Goal: Information Seeking & Learning: Learn about a topic

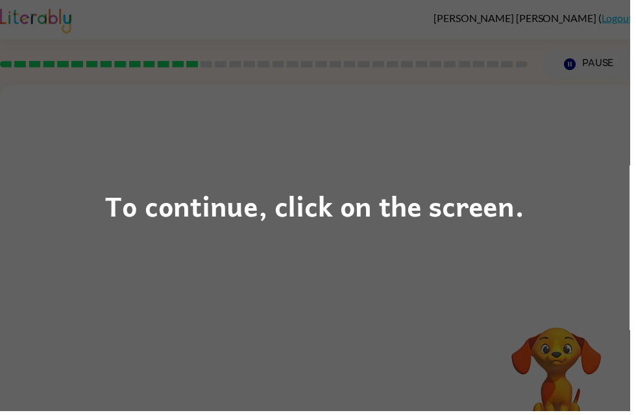
click at [471, 210] on div "To continue, click on the screen." at bounding box center [317, 207] width 423 height 44
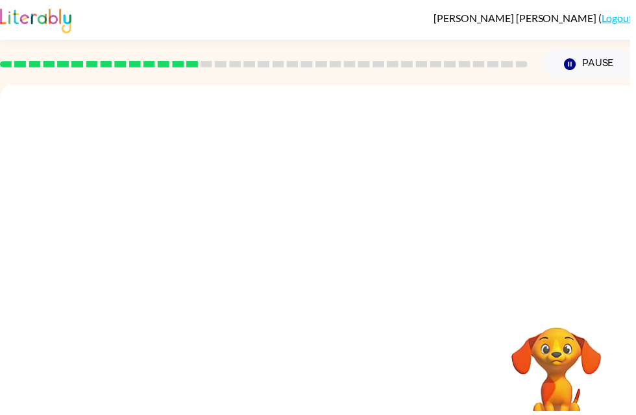
click at [470, 210] on div at bounding box center [321, 195] width 642 height 218
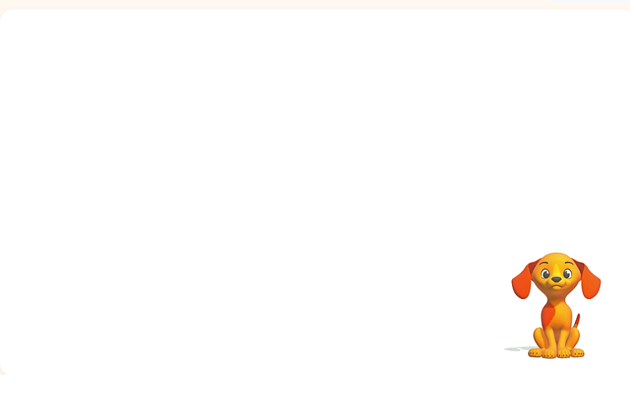
scroll to position [40, 0]
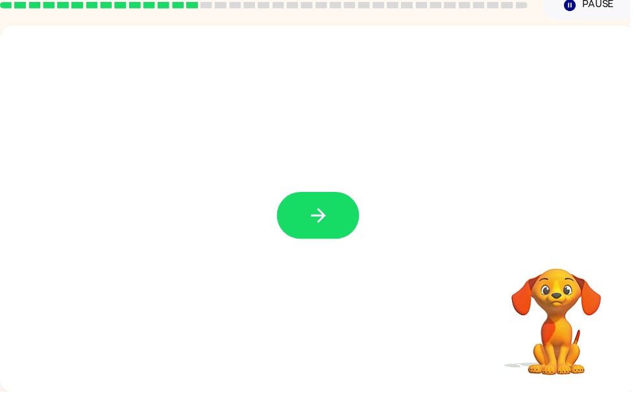
click at [339, 220] on button "button" at bounding box center [321, 236] width 83 height 47
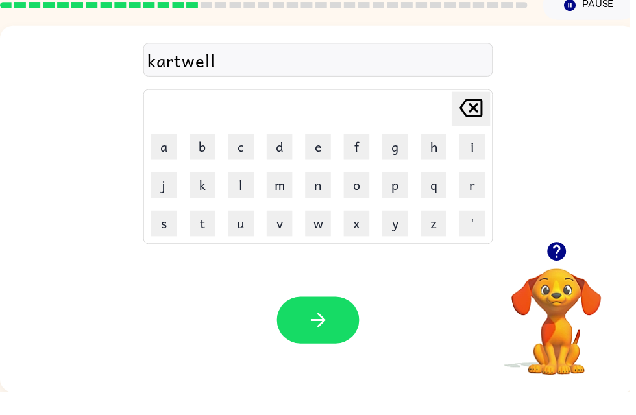
click at [329, 331] on icon "button" at bounding box center [321, 342] width 23 height 23
click at [324, 335] on icon "button" at bounding box center [320, 342] width 15 height 15
click at [342, 319] on button "button" at bounding box center [321, 342] width 83 height 47
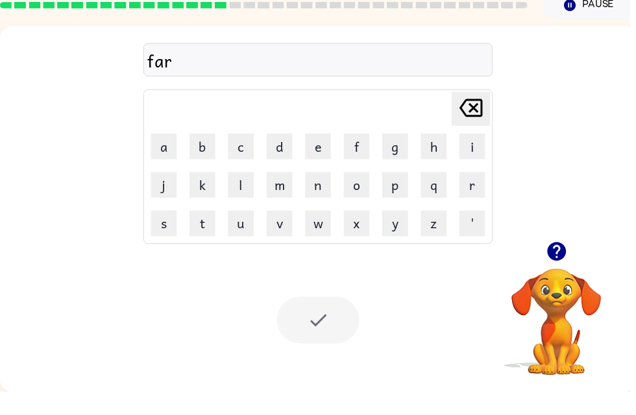
click at [346, 324] on div at bounding box center [321, 342] width 83 height 47
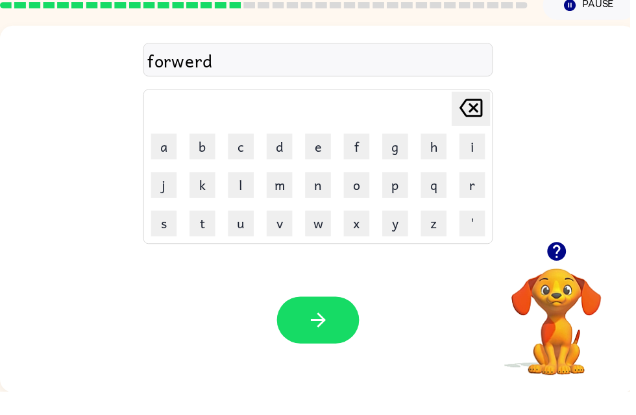
click at [310, 331] on icon "button" at bounding box center [321, 342] width 23 height 23
click at [332, 331] on icon "button" at bounding box center [321, 342] width 23 height 23
click at [433, 154] on button "h" at bounding box center [438, 167] width 26 height 26
click at [169, 154] on button "a" at bounding box center [165, 167] width 26 height 26
click at [482, 193] on button "r" at bounding box center [477, 206] width 26 height 26
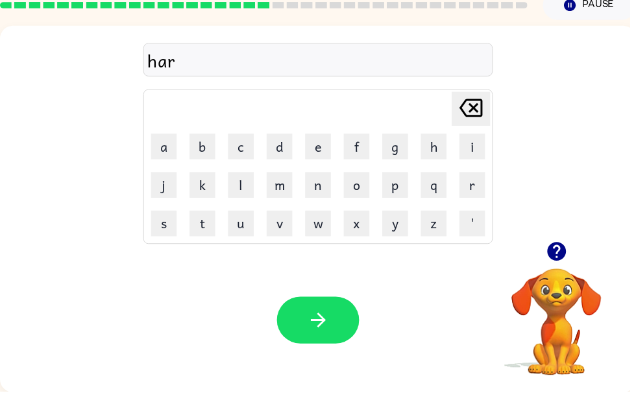
click at [289, 154] on button "d" at bounding box center [282, 167] width 26 height 26
click at [337, 319] on button "button" at bounding box center [321, 342] width 83 height 47
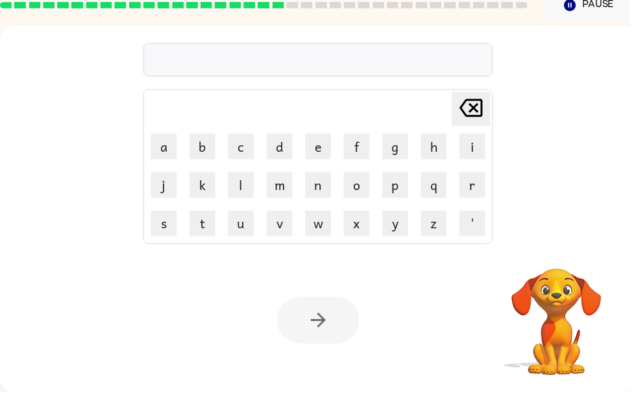
click at [441, 154] on button "h" at bounding box center [438, 167] width 26 height 26
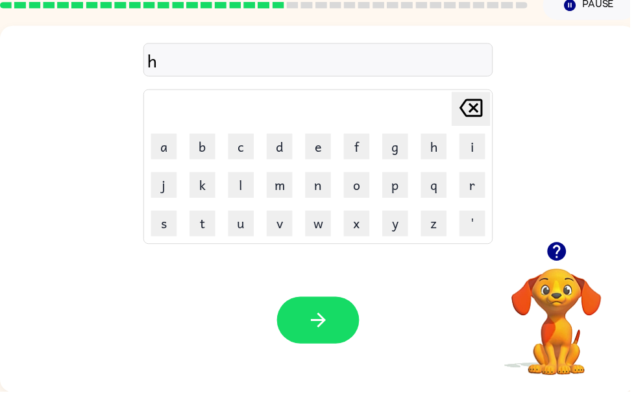
click at [466, 195] on button "r" at bounding box center [477, 206] width 26 height 26
click at [200, 232] on button "t" at bounding box center [204, 245] width 26 height 26
click at [168, 154] on button "a" at bounding box center [165, 167] width 26 height 26
click at [479, 119] on icon at bounding box center [475, 128] width 23 height 18
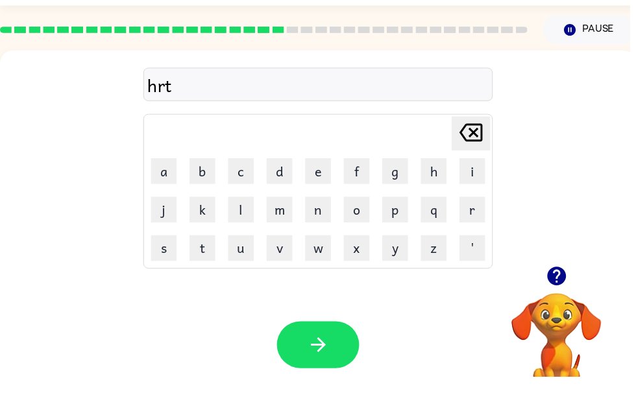
click at [477, 160] on icon at bounding box center [475, 169] width 23 height 18
click at [470, 160] on icon at bounding box center [475, 169] width 23 height 18
click at [475, 160] on icon at bounding box center [475, 169] width 23 height 18
click at [435, 195] on button "h" at bounding box center [438, 208] width 26 height 26
click at [168, 195] on button "a" at bounding box center [165, 208] width 26 height 26
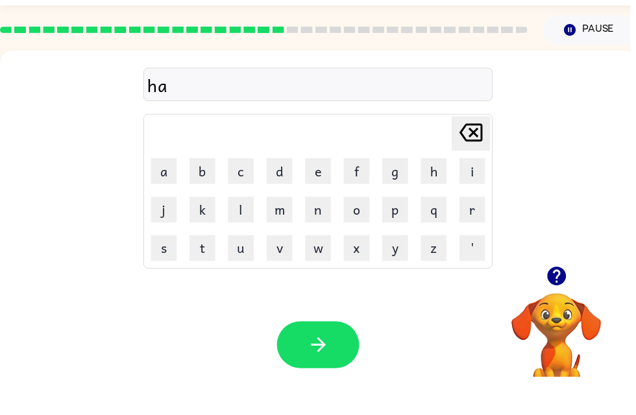
click at [484, 233] on button "r" at bounding box center [477, 246] width 26 height 26
click at [203, 272] on button "t" at bounding box center [204, 285] width 26 height 26
click at [471, 153] on icon "Delete Delete last character input" at bounding box center [475, 168] width 31 height 31
click at [286, 195] on button "d" at bounding box center [282, 208] width 26 height 26
click at [323, 195] on button "e" at bounding box center [321, 208] width 26 height 26
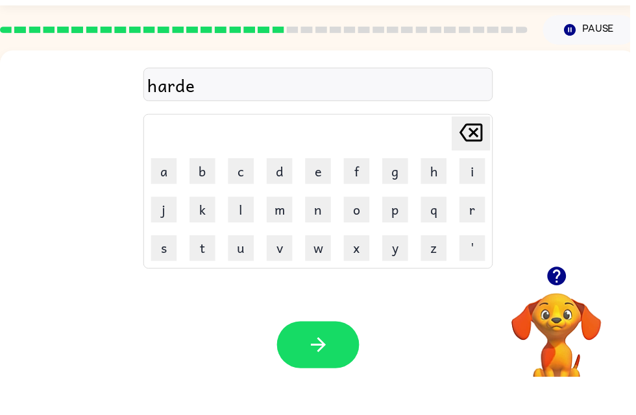
click at [167, 272] on button "s" at bounding box center [165, 285] width 26 height 26
click at [209, 272] on button "t" at bounding box center [204, 285] width 26 height 26
click at [326, 372] on icon "button" at bounding box center [321, 383] width 23 height 23
click at [436, 195] on button "h" at bounding box center [438, 208] width 26 height 26
click at [167, 195] on button "a" at bounding box center [165, 208] width 26 height 26
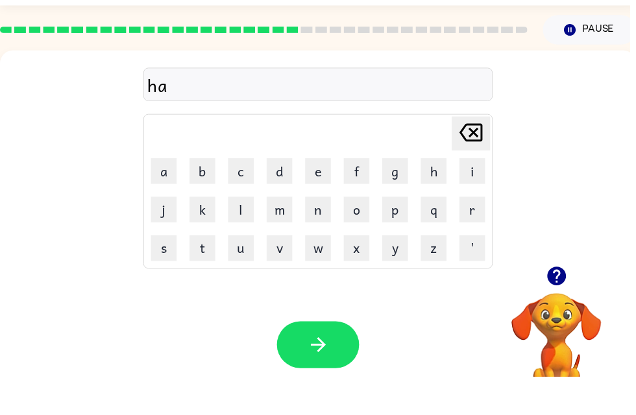
click at [475, 233] on button "r" at bounding box center [477, 246] width 26 height 26
click at [171, 272] on button "s" at bounding box center [165, 285] width 26 height 26
click at [434, 195] on button "h" at bounding box center [438, 208] width 26 height 26
click at [315, 195] on button "e" at bounding box center [321, 208] width 26 height 26
click at [163, 272] on button "s" at bounding box center [165, 285] width 26 height 26
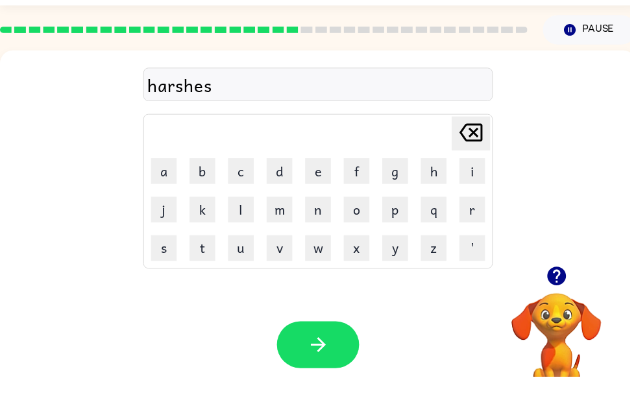
click at [205, 272] on button "t" at bounding box center [204, 285] width 26 height 26
click at [296, 359] on button "button" at bounding box center [321, 382] width 83 height 47
click at [466, 233] on button "r" at bounding box center [477, 246] width 26 height 26
click at [326, 375] on icon "button" at bounding box center [320, 382] width 15 height 15
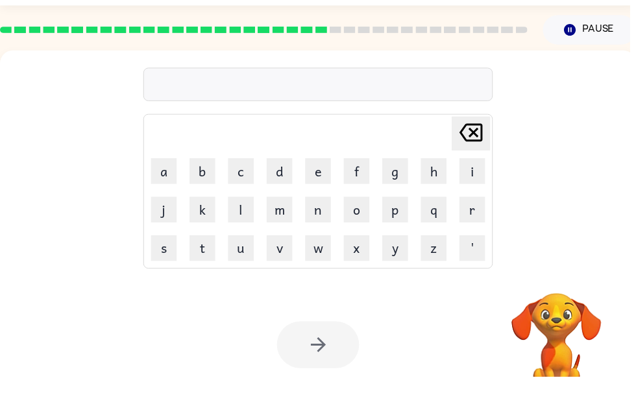
click at [239, 233] on button "l" at bounding box center [243, 246] width 26 height 26
click at [480, 195] on button "i" at bounding box center [477, 208] width 26 height 26
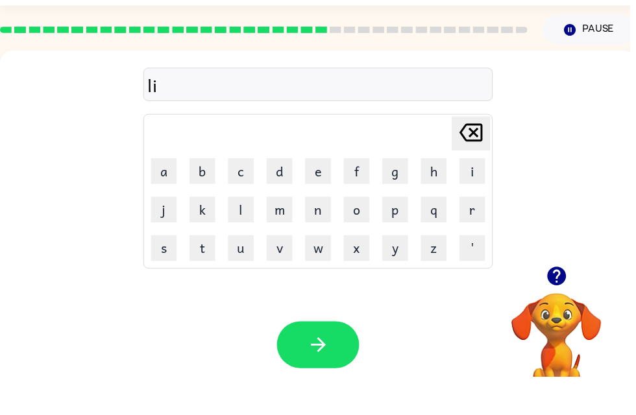
click at [248, 233] on button "l" at bounding box center [243, 246] width 26 height 26
click at [480, 233] on button "r" at bounding box center [477, 246] width 26 height 26
click at [171, 195] on button "a" at bounding box center [165, 208] width 26 height 26
click at [478, 233] on button "r" at bounding box center [477, 246] width 26 height 26
click at [473, 153] on icon "Delete Delete last character input" at bounding box center [475, 168] width 31 height 31
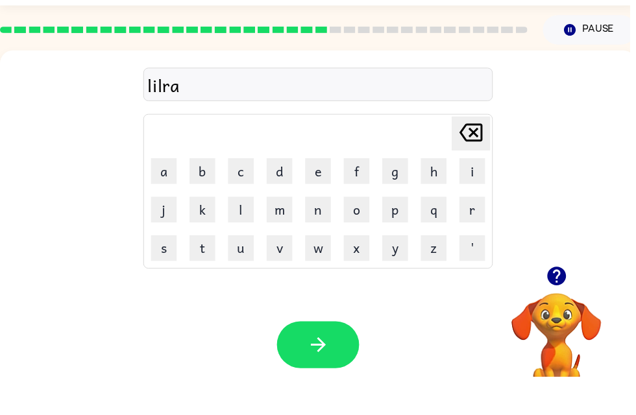
click at [478, 195] on button "i" at bounding box center [477, 208] width 26 height 26
click at [475, 233] on button "r" at bounding box center [477, 246] width 26 height 26
click at [544, 297] on div at bounding box center [562, 313] width 130 height 33
click at [566, 304] on icon "button" at bounding box center [561, 313] width 19 height 19
click at [570, 267] on div "lilrair Delete Delete last character input a b c d e f g h i j k l m n o p q r …" at bounding box center [321, 195] width 642 height 218
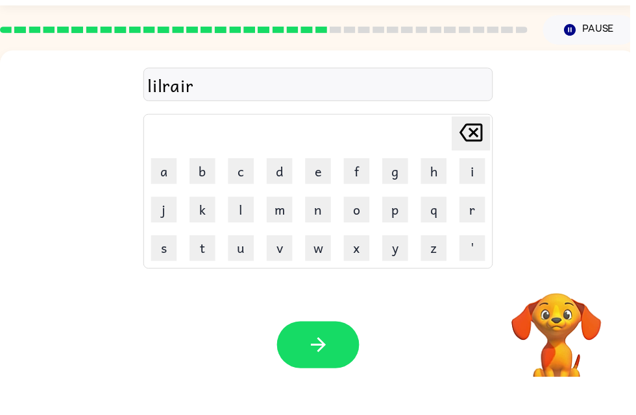
click at [395, 272] on button "y" at bounding box center [399, 285] width 26 height 26
click at [326, 375] on icon "button" at bounding box center [320, 382] width 15 height 15
click at [359, 233] on button "o" at bounding box center [360, 246] width 26 height 26
click at [477, 160] on icon at bounding box center [475, 169] width 23 height 18
click at [279, 233] on button "m" at bounding box center [282, 246] width 26 height 26
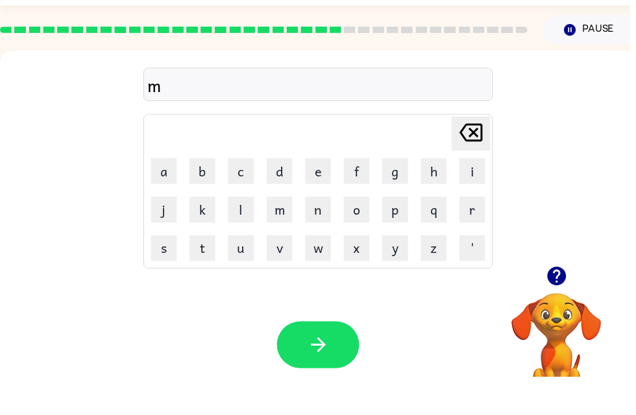
click at [360, 233] on button "o" at bounding box center [360, 246] width 26 height 26
click at [475, 160] on icon at bounding box center [475, 169] width 23 height 18
click at [161, 195] on button "a" at bounding box center [165, 208] width 26 height 26
click at [472, 233] on button "r" at bounding box center [477, 246] width 26 height 26
click at [210, 195] on button "b" at bounding box center [204, 208] width 26 height 26
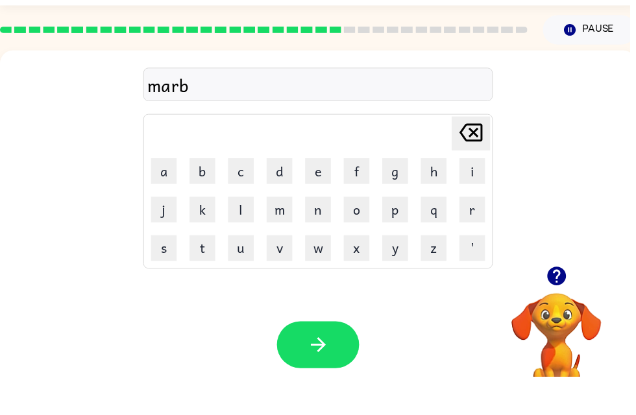
click at [244, 272] on button "u" at bounding box center [243, 285] width 26 height 26
click at [246, 233] on button "l" at bounding box center [243, 246] width 26 height 26
click at [316, 372] on icon "button" at bounding box center [321, 383] width 23 height 23
click at [326, 233] on button "n" at bounding box center [321, 246] width 26 height 26
click at [326, 195] on button "e" at bounding box center [321, 208] width 26 height 26
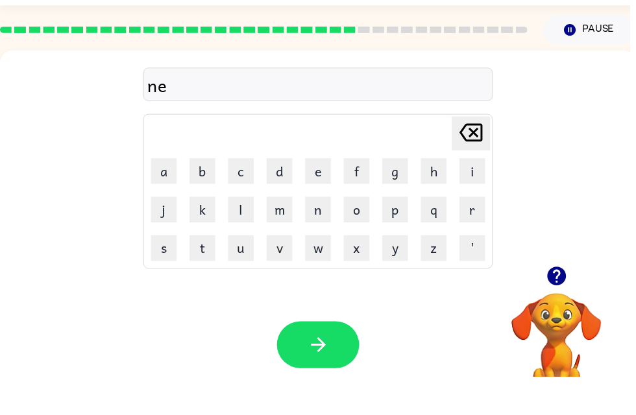
click at [477, 233] on button "r" at bounding box center [477, 246] width 26 height 26
click at [168, 272] on button "s" at bounding box center [165, 285] width 26 height 26
click at [304, 359] on button "button" at bounding box center [321, 382] width 83 height 47
click at [399, 233] on button "p" at bounding box center [399, 246] width 26 height 26
click at [325, 195] on button "e" at bounding box center [321, 208] width 26 height 26
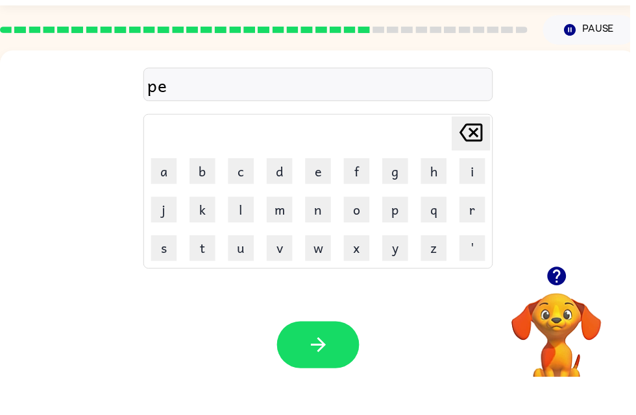
click at [475, 233] on button "r" at bounding box center [477, 246] width 26 height 26
click at [173, 272] on button "s" at bounding box center [165, 285] width 26 height 26
click at [249, 272] on button "u" at bounding box center [243, 285] width 26 height 26
click at [471, 153] on icon "Delete Delete last character input" at bounding box center [475, 168] width 31 height 31
click at [248, 272] on button "u" at bounding box center [243, 285] width 26 height 26
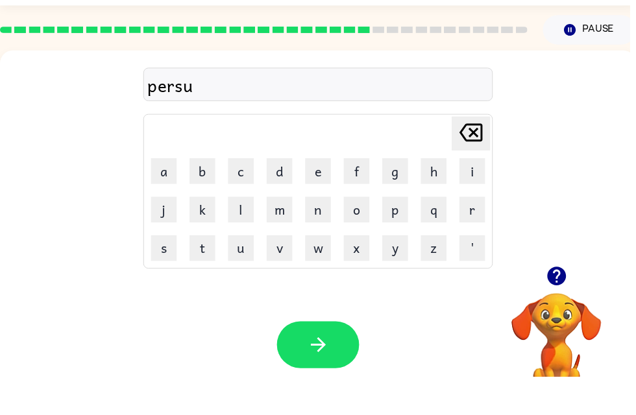
click at [311, 372] on icon "button" at bounding box center [321, 383] width 23 height 23
click at [398, 233] on button "p" at bounding box center [399, 246] width 26 height 26
click at [473, 233] on button "r" at bounding box center [477, 246] width 26 height 26
click at [478, 153] on icon "Delete Delete last character input" at bounding box center [475, 168] width 31 height 31
click at [323, 195] on button "e" at bounding box center [321, 208] width 26 height 26
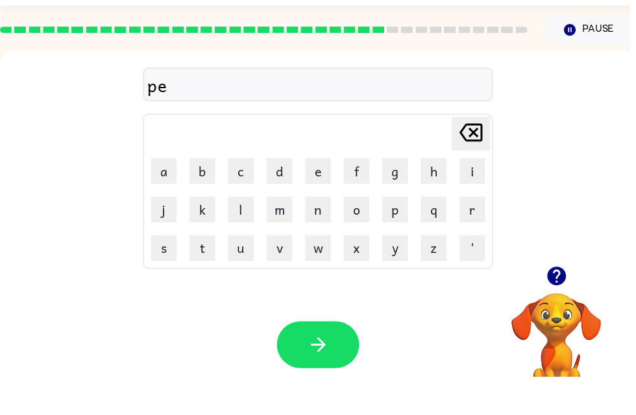
click at [477, 233] on button "r" at bounding box center [477, 246] width 26 height 26
click at [167, 272] on button "s" at bounding box center [165, 285] width 26 height 26
click at [249, 272] on button "u" at bounding box center [243, 285] width 26 height 26
click at [211, 272] on button "t" at bounding box center [204, 285] width 26 height 26
click at [320, 372] on icon "button" at bounding box center [321, 383] width 23 height 23
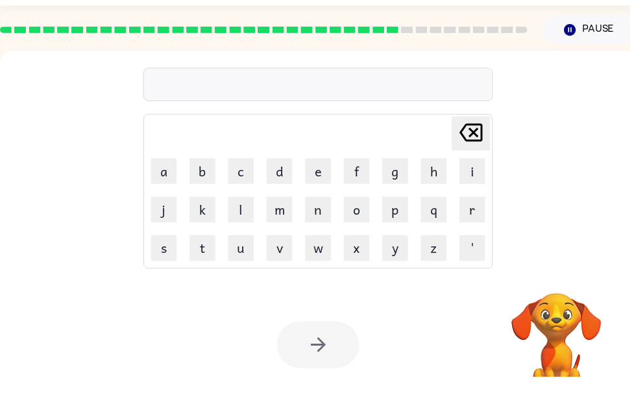
click at [402, 233] on button "p" at bounding box center [399, 246] width 26 height 26
click at [168, 195] on button "a" at bounding box center [165, 208] width 26 height 26
click at [477, 233] on button "r" at bounding box center [477, 246] width 26 height 26
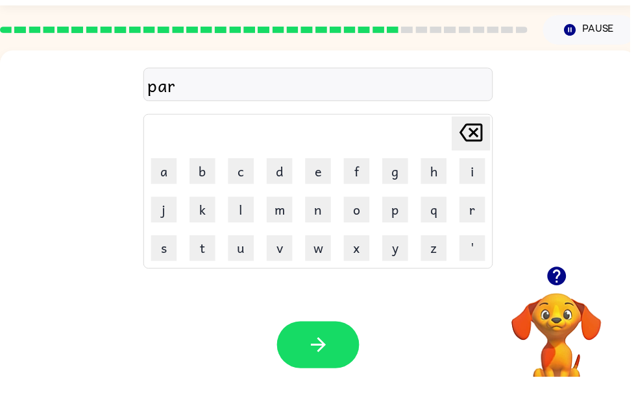
click at [210, 272] on button "t" at bounding box center [204, 285] width 26 height 26
click at [483, 195] on button "i" at bounding box center [477, 208] width 26 height 26
click at [250, 195] on button "c" at bounding box center [243, 208] width 26 height 26
click at [244, 272] on button "u" at bounding box center [243, 285] width 26 height 26
click at [255, 233] on button "l" at bounding box center [243, 246] width 26 height 26
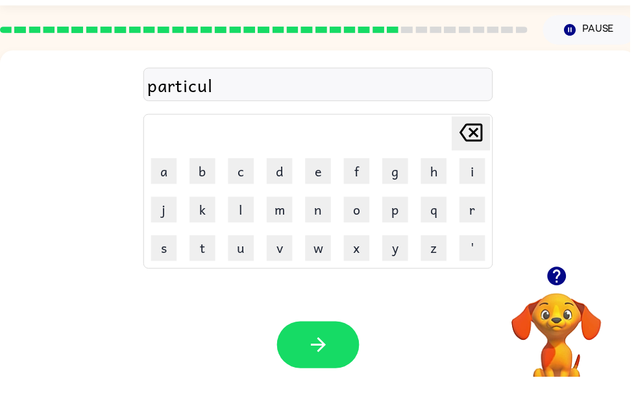
click at [329, 372] on icon "button" at bounding box center [321, 383] width 23 height 23
click at [397, 233] on button "p" at bounding box center [399, 246] width 26 height 26
click at [165, 195] on button "a" at bounding box center [165, 208] width 26 height 26
click at [484, 233] on button "r" at bounding box center [477, 246] width 26 height 26
click at [213, 272] on button "t" at bounding box center [204, 285] width 26 height 26
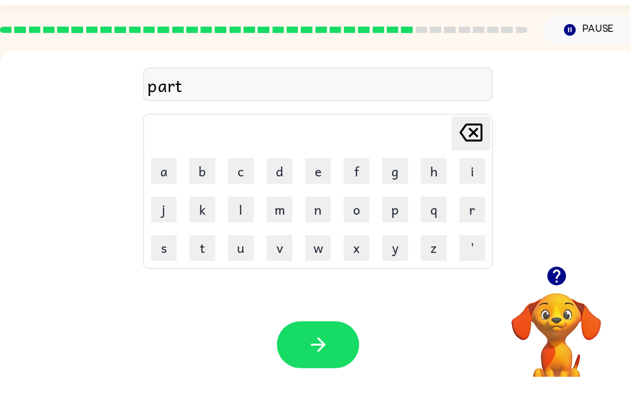
click at [400, 272] on button "y" at bounding box center [399, 285] width 26 height 26
click at [556, 304] on icon "button" at bounding box center [561, 313] width 19 height 19
click at [171, 272] on button "s" at bounding box center [165, 285] width 26 height 26
click at [331, 372] on icon "button" at bounding box center [321, 383] width 23 height 23
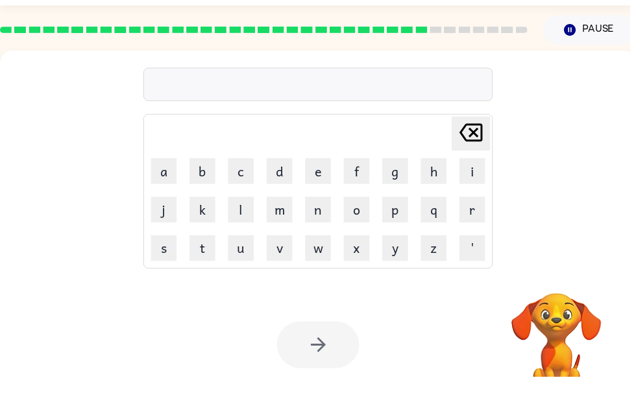
click at [171, 272] on button "s" at bounding box center [165, 285] width 26 height 26
click at [246, 195] on button "c" at bounding box center [243, 208] width 26 height 26
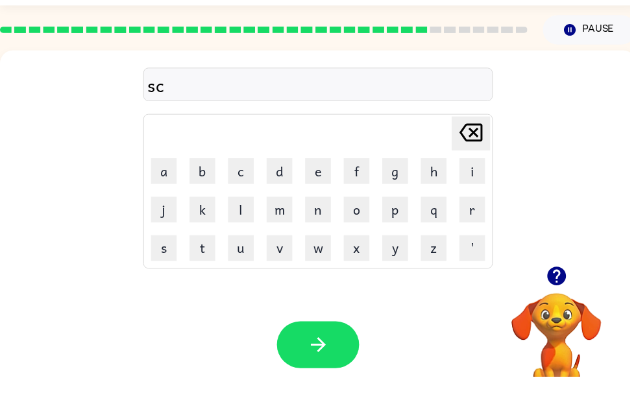
click at [470, 153] on icon "Delete Delete last character input" at bounding box center [475, 168] width 31 height 31
click at [475, 153] on icon "Delete Delete last character input" at bounding box center [475, 168] width 31 height 31
click at [562, 302] on icon "button" at bounding box center [562, 313] width 23 height 23
click at [243, 195] on button "c" at bounding box center [243, 208] width 26 height 26
click at [212, 233] on button "k" at bounding box center [204, 246] width 26 height 26
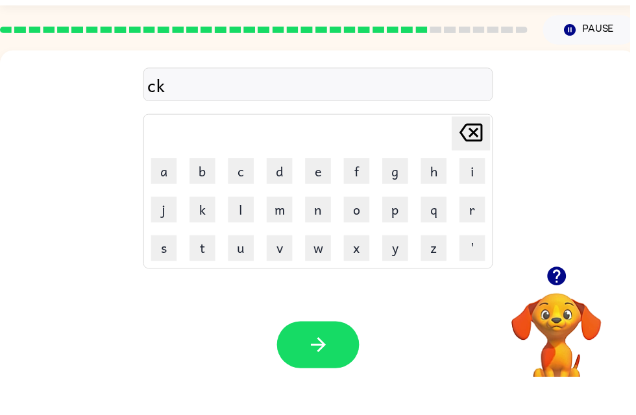
click at [174, 195] on button "a" at bounding box center [165, 208] width 26 height 26
click at [472, 233] on button "r" at bounding box center [477, 246] width 26 height 26
click at [479, 153] on icon "Delete Delete last character input" at bounding box center [475, 168] width 31 height 31
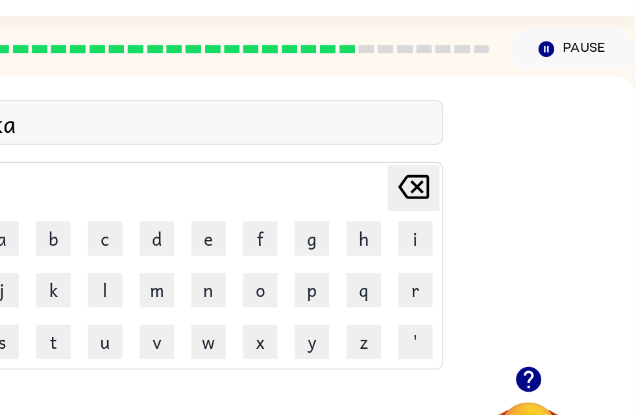
click at [453, 153] on icon "Delete Delete last character input" at bounding box center [468, 168] width 31 height 31
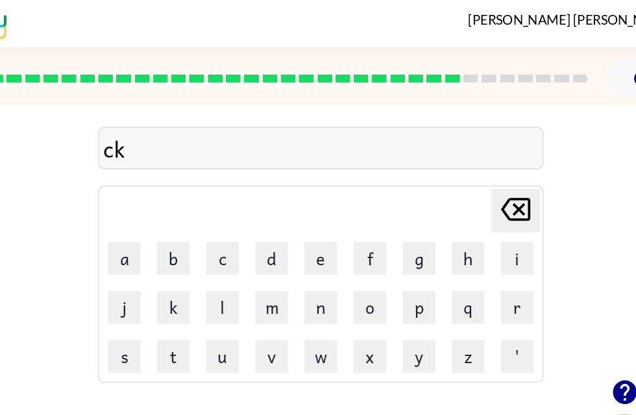
scroll to position [0, 0]
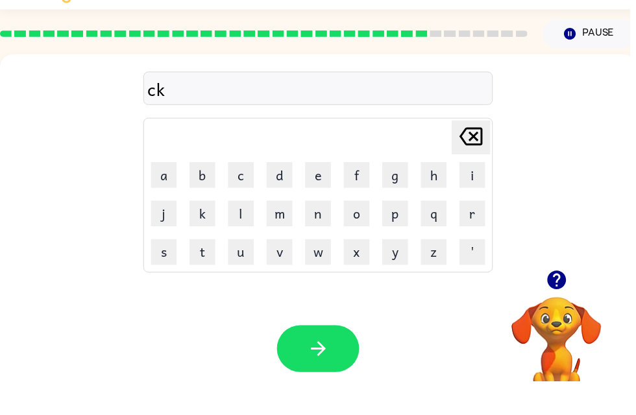
click at [476, 160] on icon at bounding box center [475, 169] width 23 height 18
click at [479, 160] on icon at bounding box center [475, 169] width 23 height 18
click at [161, 272] on button "s" at bounding box center [165, 285] width 26 height 26
click at [203, 233] on button "k" at bounding box center [204, 246] width 26 height 26
click at [560, 316] on video "Your browser must support playing .mp4 files to use Literably. Please try using…" at bounding box center [562, 376] width 130 height 130
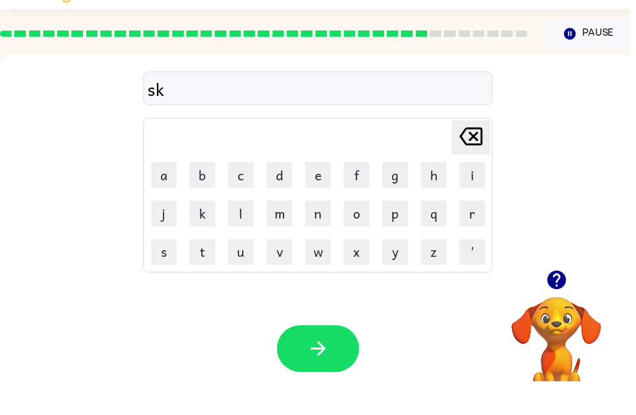
click at [560, 304] on icon "button" at bounding box center [561, 313] width 19 height 19
click at [162, 195] on button "a" at bounding box center [165, 208] width 26 height 26
click at [467, 233] on button "r" at bounding box center [477, 246] width 26 height 26
click at [327, 372] on icon "button" at bounding box center [321, 383] width 23 height 23
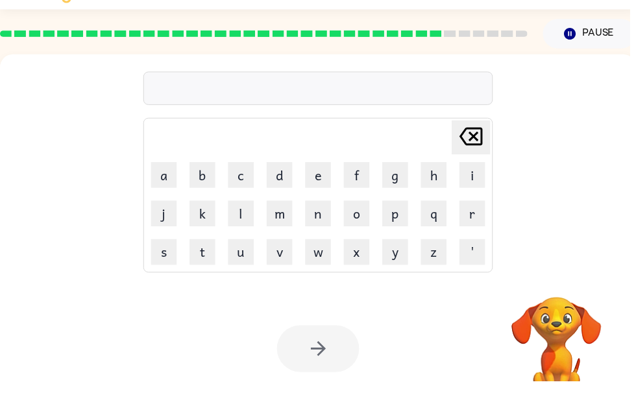
click at [171, 272] on button "s" at bounding box center [165, 285] width 26 height 26
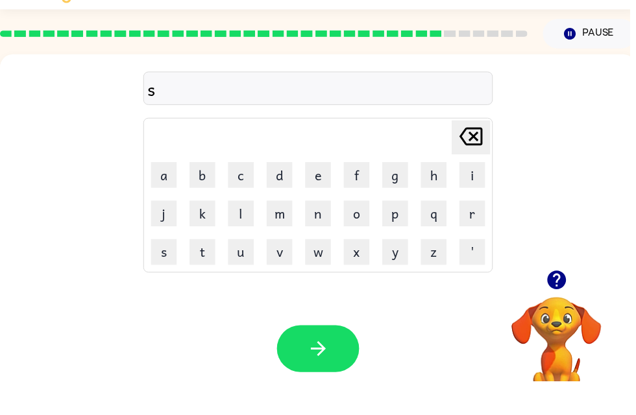
click at [322, 233] on button "n" at bounding box center [321, 246] width 26 height 26
click at [167, 195] on button "a" at bounding box center [165, 208] width 26 height 26
click at [477, 233] on button "r" at bounding box center [477, 246] width 26 height 26
click at [318, 372] on icon "button" at bounding box center [321, 383] width 23 height 23
click at [241, 195] on button "c" at bounding box center [243, 208] width 26 height 26
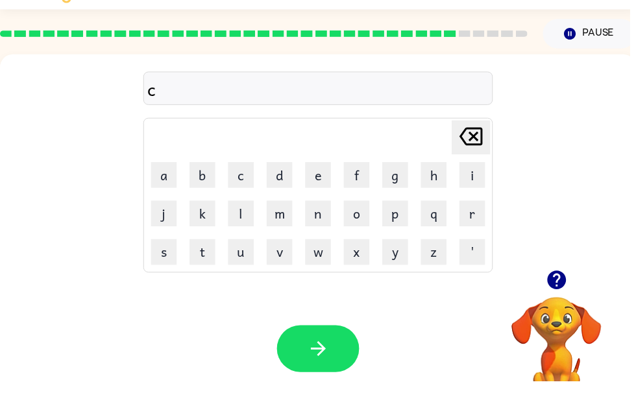
click at [209, 233] on button "k" at bounding box center [204, 246] width 26 height 26
click at [174, 195] on button "a" at bounding box center [165, 208] width 26 height 26
click at [488, 233] on button "r" at bounding box center [477, 246] width 26 height 26
click at [367, 195] on button "f" at bounding box center [360, 208] width 26 height 26
click at [310, 372] on icon "button" at bounding box center [321, 383] width 23 height 23
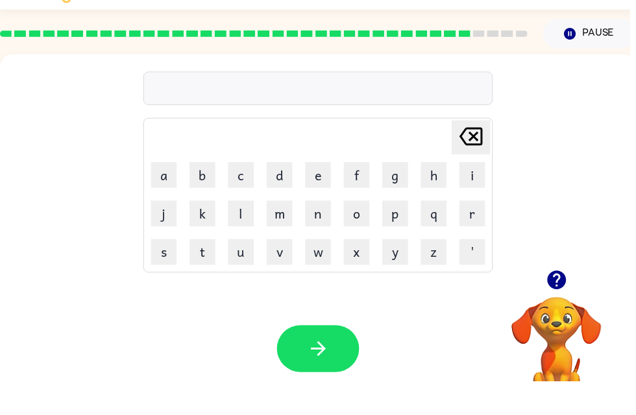
click at [324, 272] on button "w" at bounding box center [321, 285] width 26 height 26
click at [366, 233] on button "o" at bounding box center [360, 246] width 26 height 26
click at [478, 233] on button "r" at bounding box center [477, 246] width 26 height 26
click at [284, 233] on button "m" at bounding box center [282, 246] width 26 height 26
click at [323, 375] on icon "button" at bounding box center [320, 382] width 15 height 15
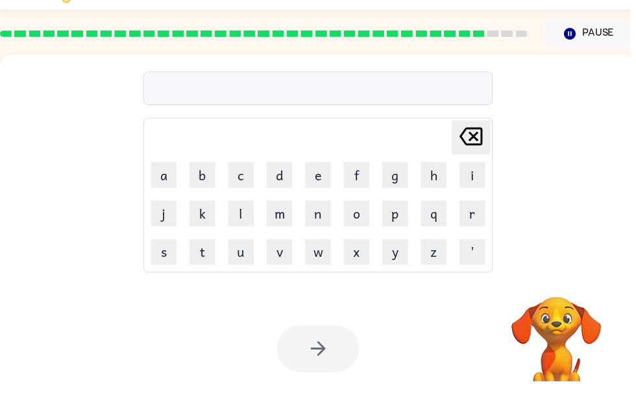
click at [251, 195] on button "c" at bounding box center [243, 208] width 26 height 26
click at [433, 195] on button "h" at bounding box center [438, 208] width 26 height 26
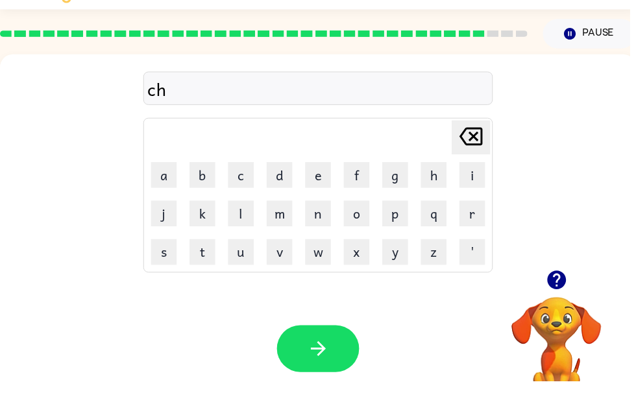
click at [169, 195] on button "a" at bounding box center [165, 208] width 26 height 26
click at [478, 233] on button "r" at bounding box center [477, 246] width 26 height 26
click at [397, 195] on button "g" at bounding box center [399, 208] width 26 height 26
click at [321, 372] on icon "button" at bounding box center [321, 383] width 23 height 23
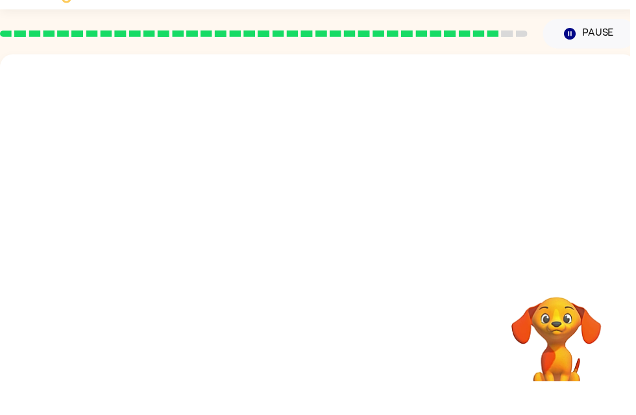
click at [293, 135] on div at bounding box center [321, 195] width 642 height 218
click at [315, 119] on div at bounding box center [321, 195] width 642 height 218
click at [311, 115] on div at bounding box center [321, 195] width 642 height 218
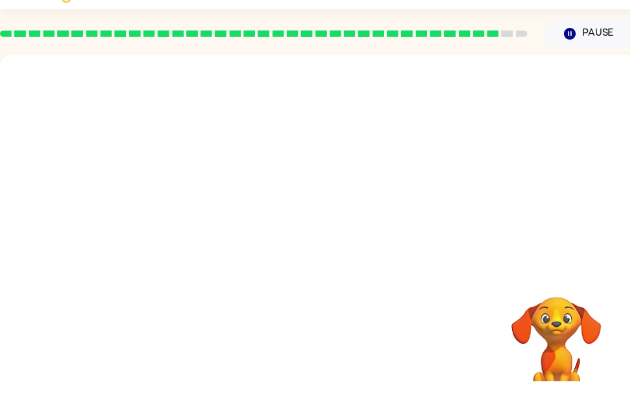
click at [285, 123] on div at bounding box center [321, 195] width 642 height 218
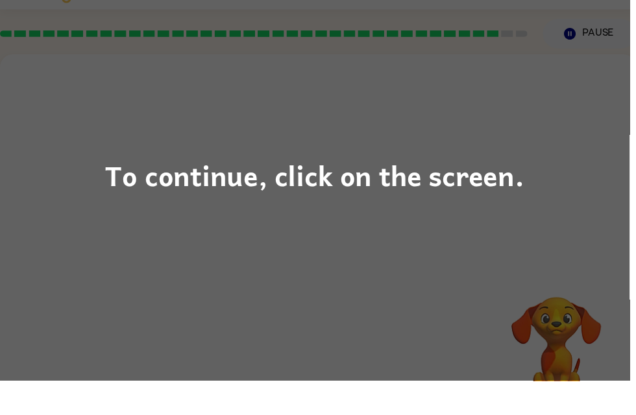
click at [370, 185] on div "To continue, click on the screen." at bounding box center [317, 207] width 423 height 44
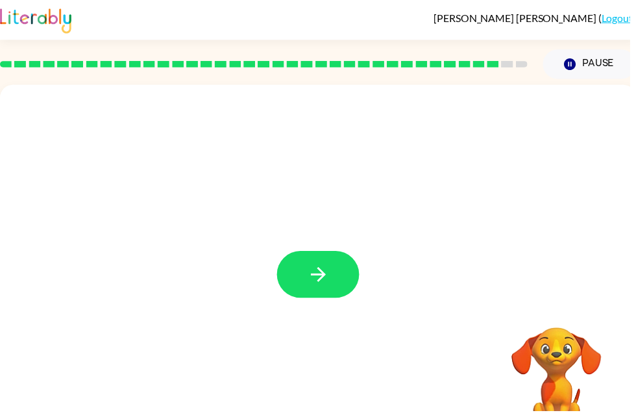
click at [322, 275] on icon "button" at bounding box center [321, 277] width 23 height 23
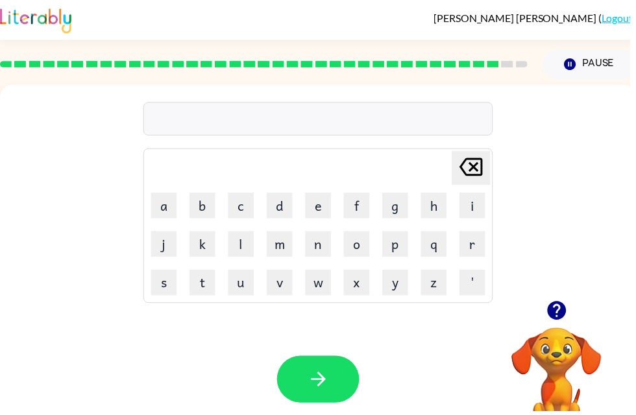
click at [168, 287] on button "s" at bounding box center [165, 285] width 26 height 26
click at [243, 243] on button "l" at bounding box center [243, 246] width 26 height 26
click at [168, 206] on button "a" at bounding box center [165, 208] width 26 height 26
click at [475, 254] on button "r" at bounding box center [477, 246] width 26 height 26
click at [331, 370] on button "button" at bounding box center [321, 382] width 83 height 47
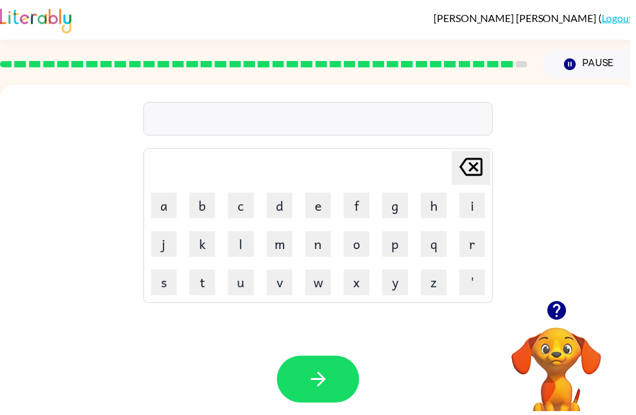
click at [167, 278] on button "s" at bounding box center [165, 285] width 26 height 26
click at [208, 280] on button "t" at bounding box center [204, 285] width 26 height 26
click at [167, 200] on button "a" at bounding box center [165, 208] width 26 height 26
click at [473, 251] on button "r" at bounding box center [477, 246] width 26 height 26
click at [160, 274] on button "s" at bounding box center [165, 285] width 26 height 26
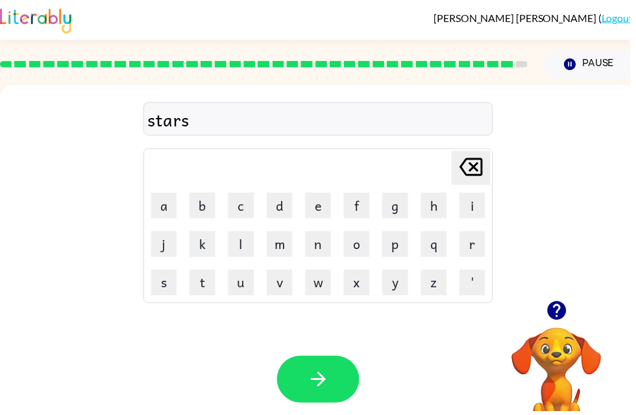
click at [321, 372] on button "button" at bounding box center [321, 382] width 83 height 47
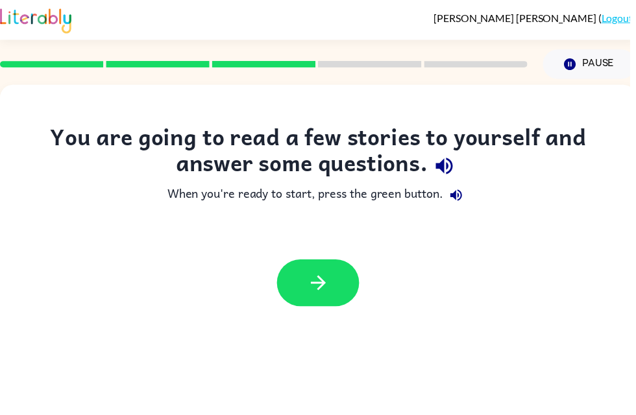
click at [316, 309] on button "button" at bounding box center [321, 285] width 83 height 47
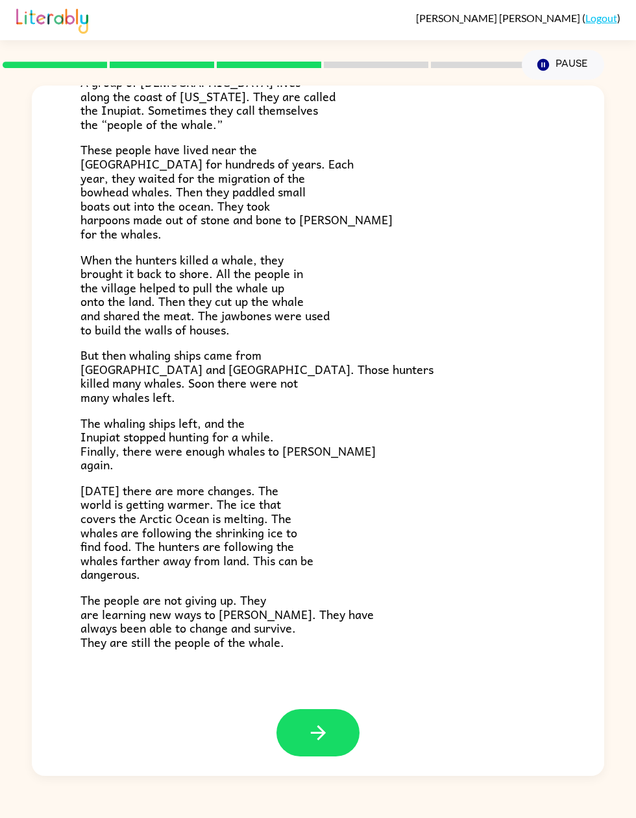
scroll to position [6, 0]
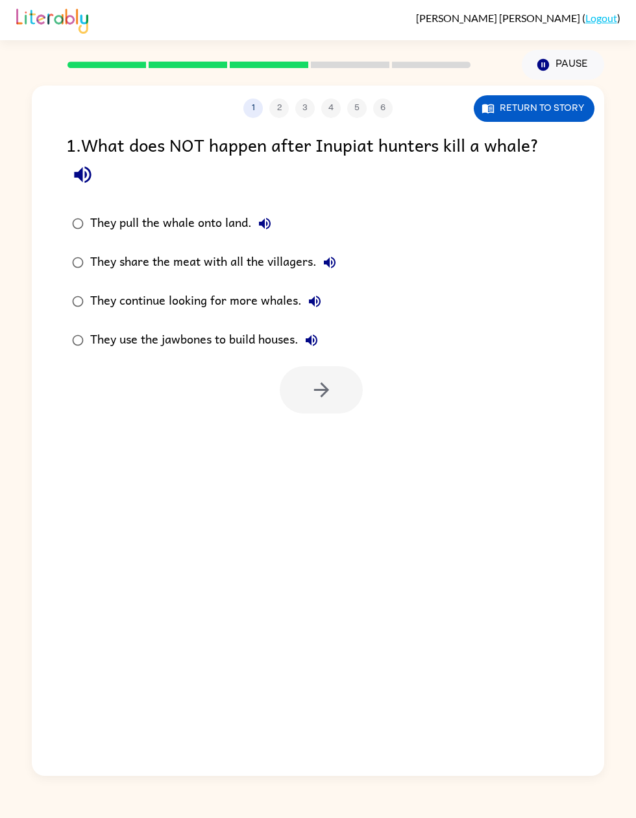
scroll to position [0, 0]
click at [569, 95] on button "Return to story" at bounding box center [533, 108] width 121 height 27
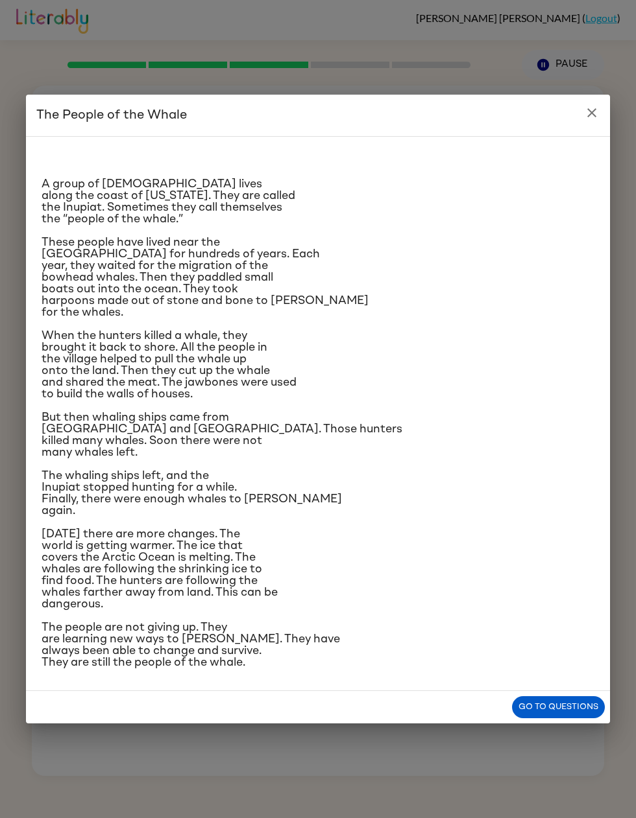
click at [573, 414] on button "Go to questions" at bounding box center [558, 707] width 93 height 23
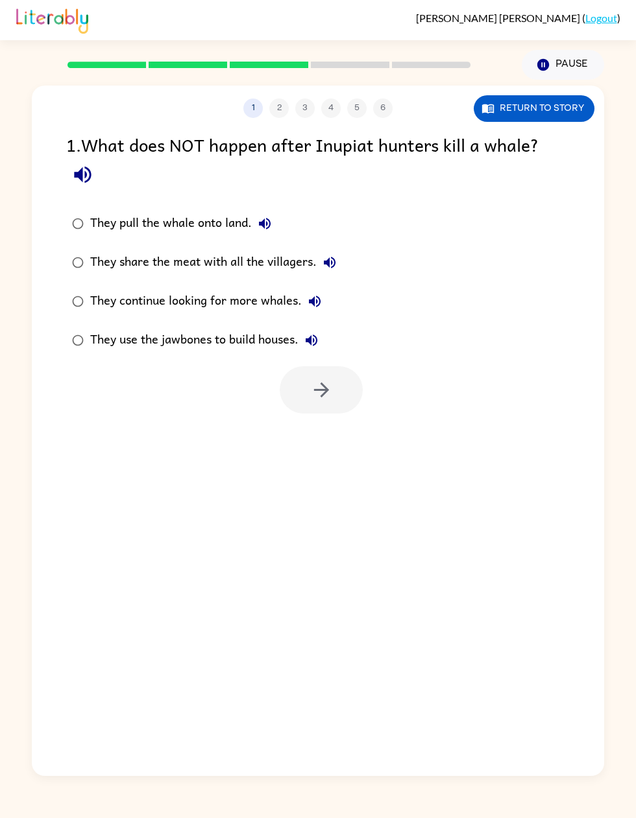
click at [274, 230] on button "They pull the whale onto land." at bounding box center [265, 224] width 26 height 26
click at [333, 266] on icon "button" at bounding box center [330, 263] width 16 height 16
click at [319, 305] on icon "button" at bounding box center [315, 302] width 12 height 12
click at [322, 341] on button "They use the jawbones to build houses." at bounding box center [311, 340] width 26 height 26
click at [580, 110] on button "Return to story" at bounding box center [533, 108] width 121 height 27
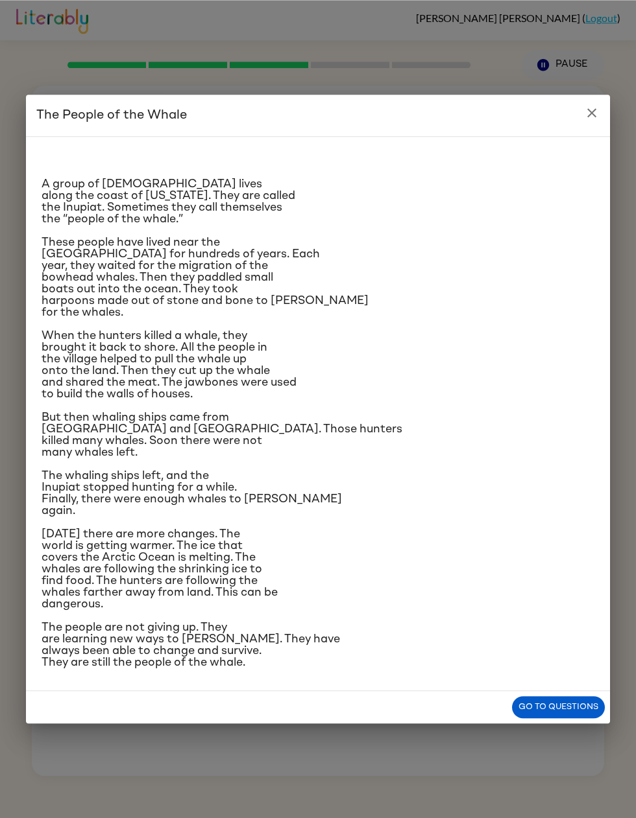
scroll to position [62, 0]
click at [597, 105] on icon "close" at bounding box center [592, 113] width 16 height 16
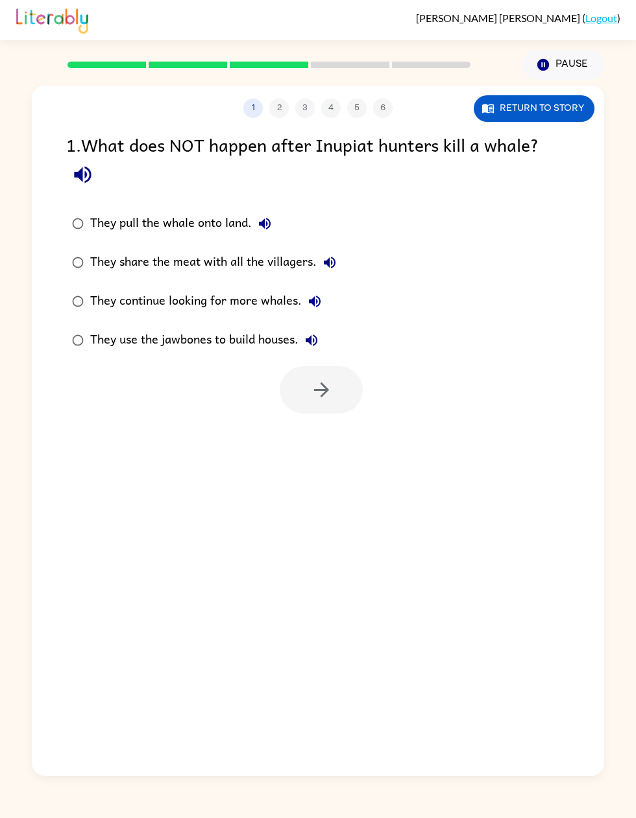
click at [339, 250] on button "They share the meat with all the villagers." at bounding box center [329, 263] width 26 height 26
click at [330, 379] on icon "button" at bounding box center [321, 390] width 23 height 23
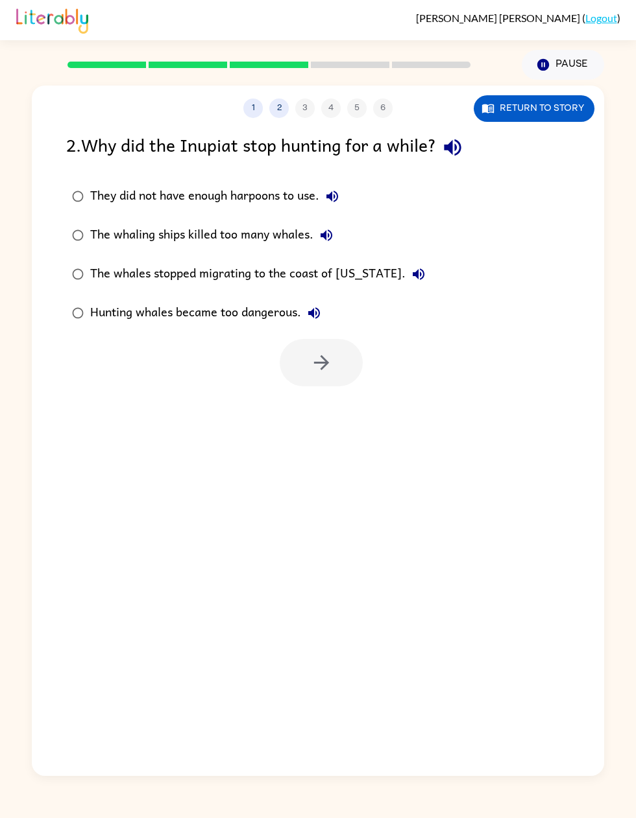
click at [535, 95] on button "Return to story" at bounding box center [533, 108] width 121 height 27
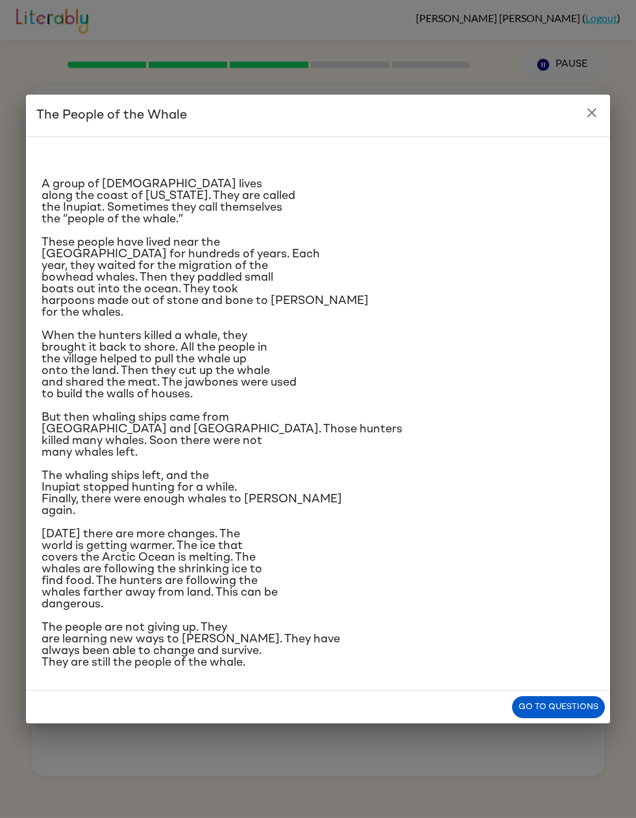
click at [591, 105] on icon "close" at bounding box center [592, 113] width 16 height 16
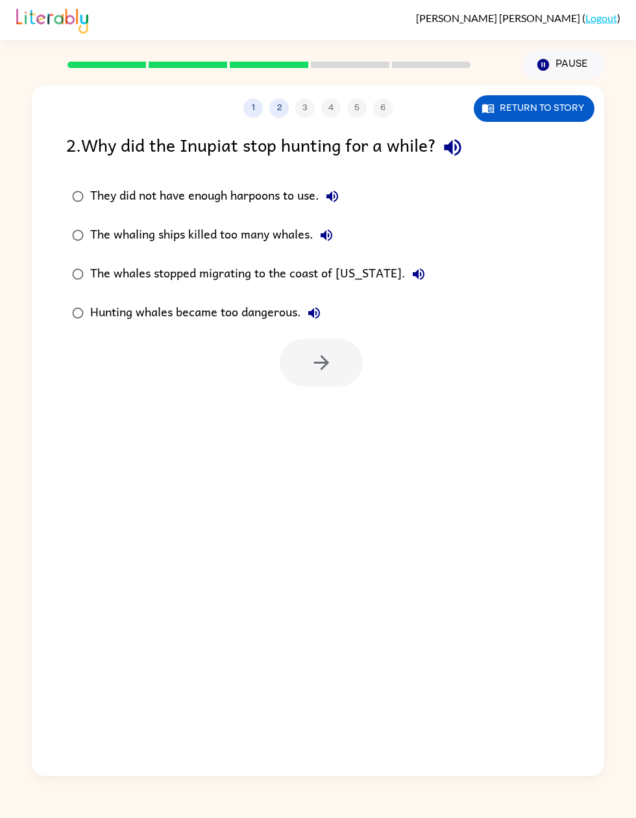
click at [338, 191] on icon "button" at bounding box center [332, 197] width 12 height 12
click at [334, 228] on icon "button" at bounding box center [326, 236] width 16 height 16
click at [462, 136] on icon "button" at bounding box center [452, 147] width 23 height 23
click at [531, 95] on button "Return to story" at bounding box center [533, 108] width 121 height 27
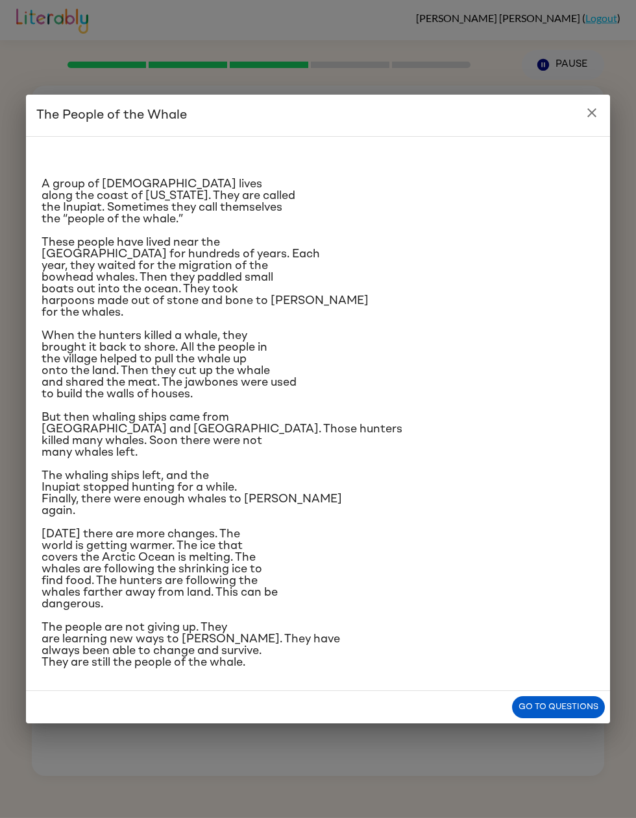
click at [591, 105] on icon "close" at bounding box center [592, 113] width 16 height 16
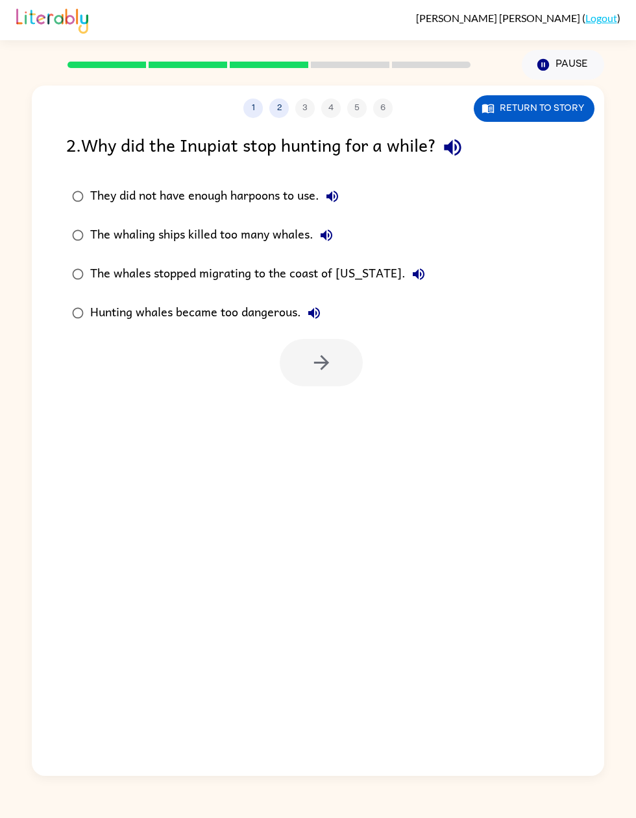
click at [339, 222] on button "The whaling ships killed too many whales." at bounding box center [326, 235] width 26 height 26
click at [332, 230] on icon "button" at bounding box center [326, 236] width 12 height 12
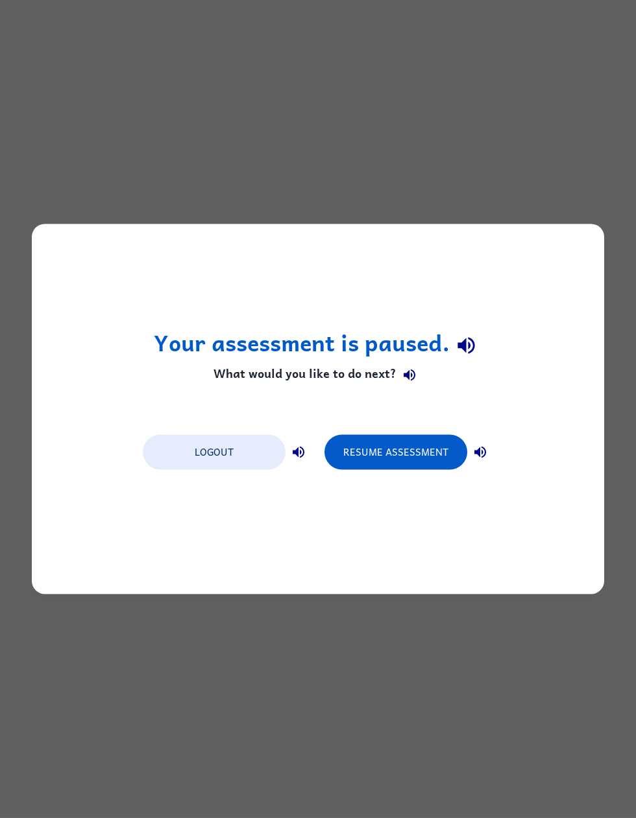
scroll to position [0, 0]
click at [403, 414] on button "Resume Assessment" at bounding box center [395, 452] width 143 height 35
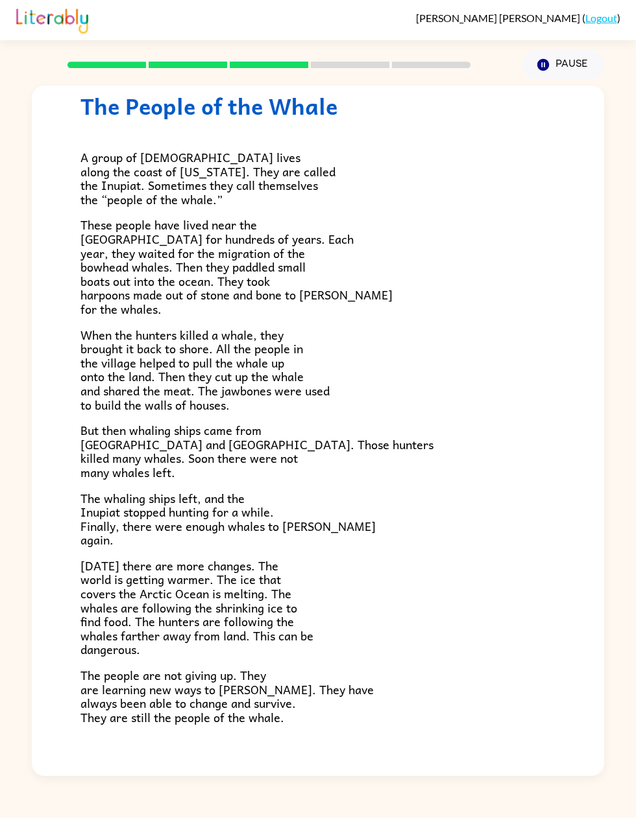
scroll to position [40, 0]
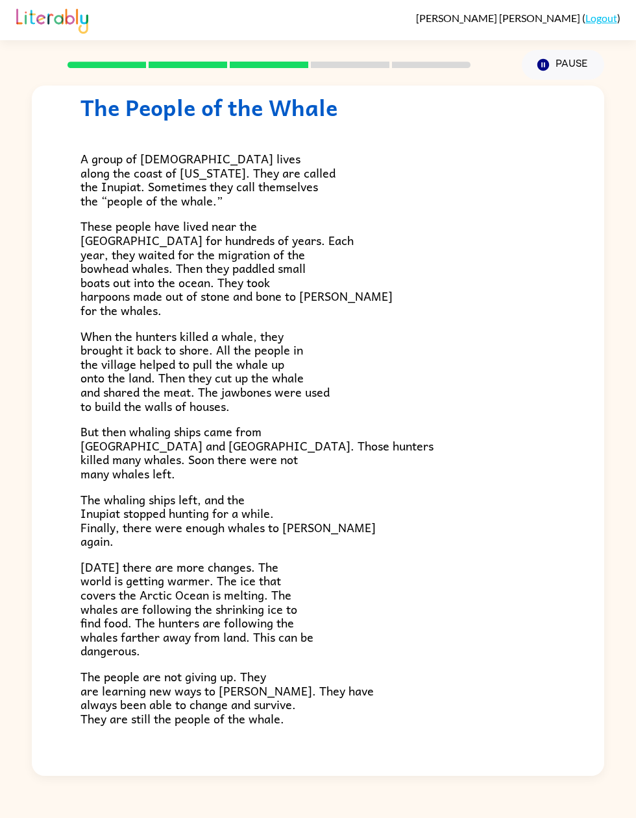
click at [313, 414] on button "button" at bounding box center [317, 809] width 83 height 47
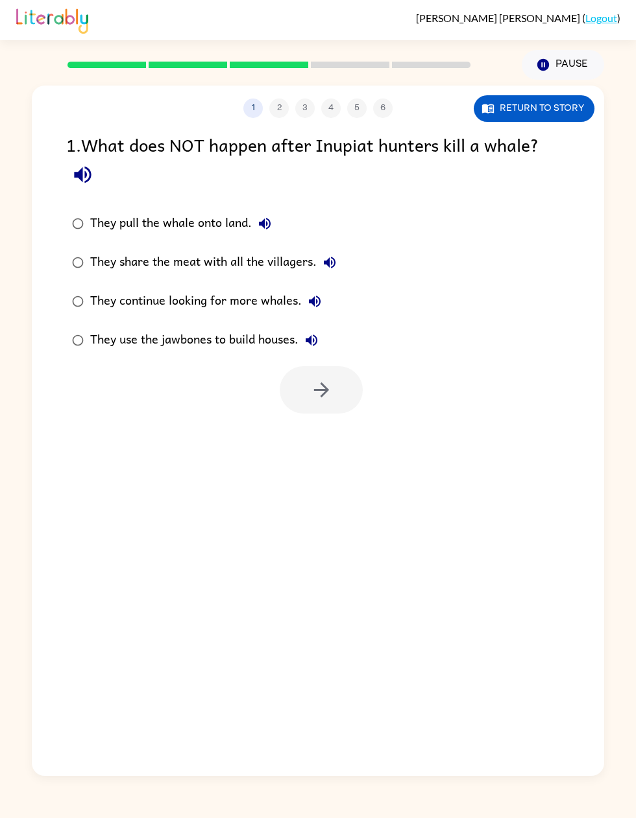
click at [80, 176] on icon "button" at bounding box center [82, 175] width 17 height 17
click at [335, 385] on button "button" at bounding box center [321, 389] width 83 height 47
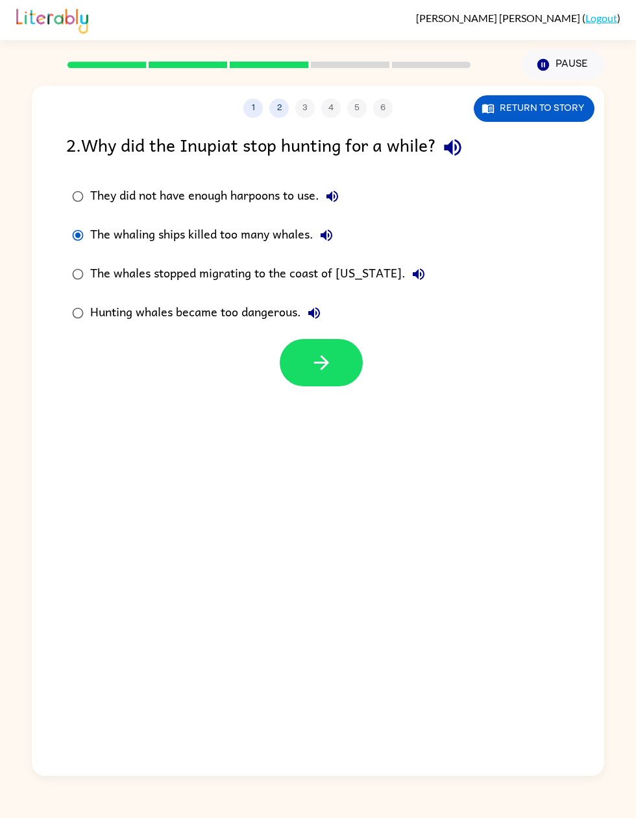
click at [327, 354] on icon "button" at bounding box center [321, 362] width 23 height 23
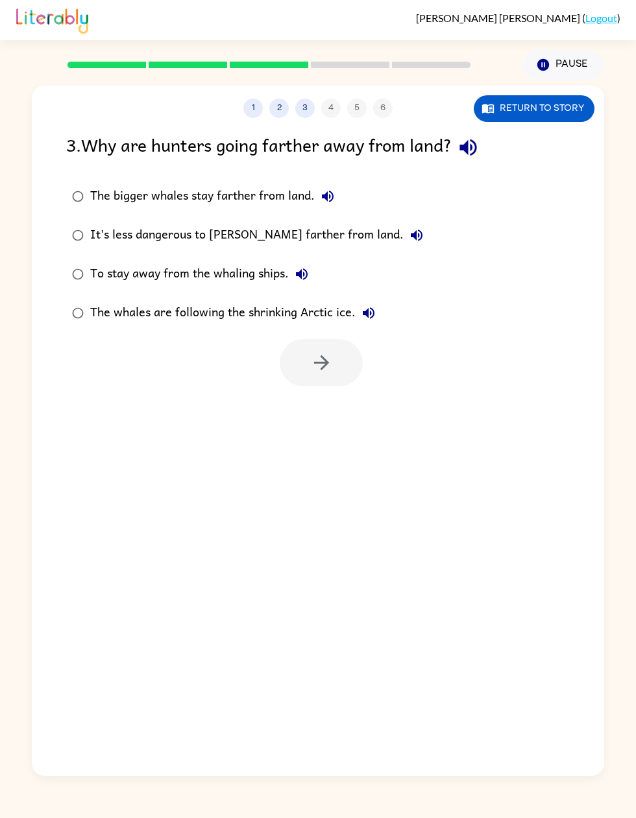
click at [474, 150] on icon "button" at bounding box center [468, 147] width 23 height 23
click at [327, 200] on icon "button" at bounding box center [328, 197] width 16 height 16
click at [410, 238] on icon "button" at bounding box center [416, 236] width 12 height 12
click at [307, 276] on icon "button" at bounding box center [302, 274] width 12 height 12
click at [375, 315] on icon "button" at bounding box center [369, 313] width 16 height 16
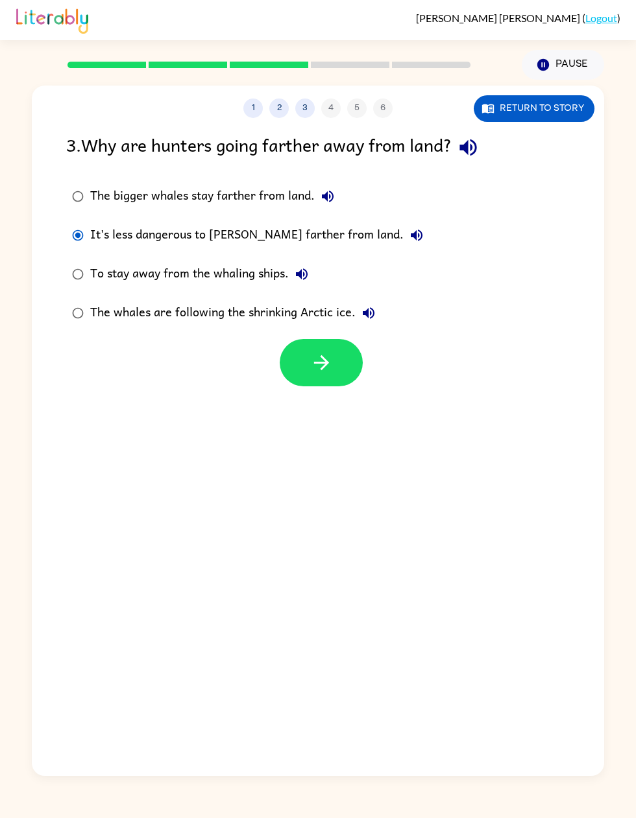
click at [403, 244] on button "It's less dangerous to hunt farther from land." at bounding box center [416, 235] width 26 height 26
click at [321, 357] on icon "button" at bounding box center [320, 362] width 15 height 15
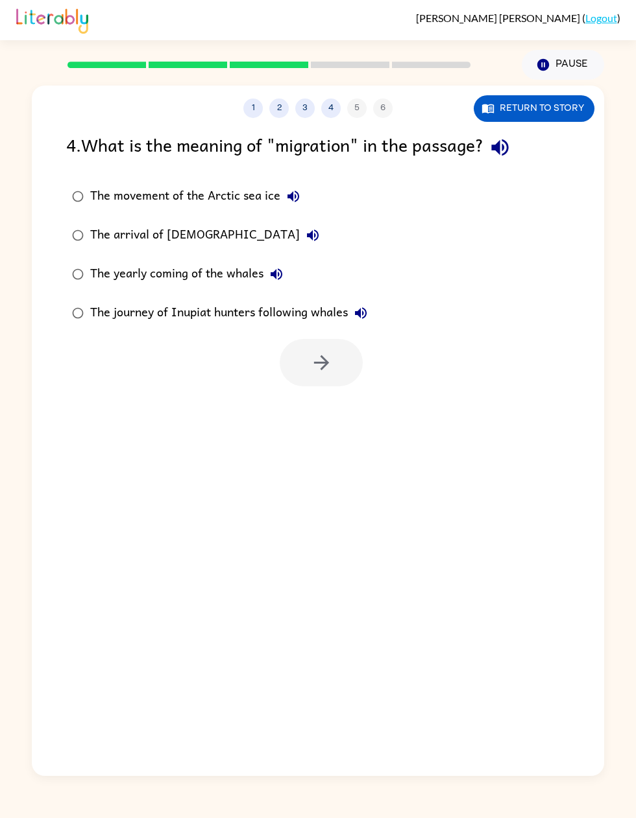
click at [510, 150] on icon "button" at bounding box center [499, 147] width 23 height 23
click at [298, 195] on icon "button" at bounding box center [293, 197] width 12 height 12
click at [362, 308] on icon "button" at bounding box center [361, 313] width 16 height 16
click at [326, 357] on icon "button" at bounding box center [321, 362] width 23 height 23
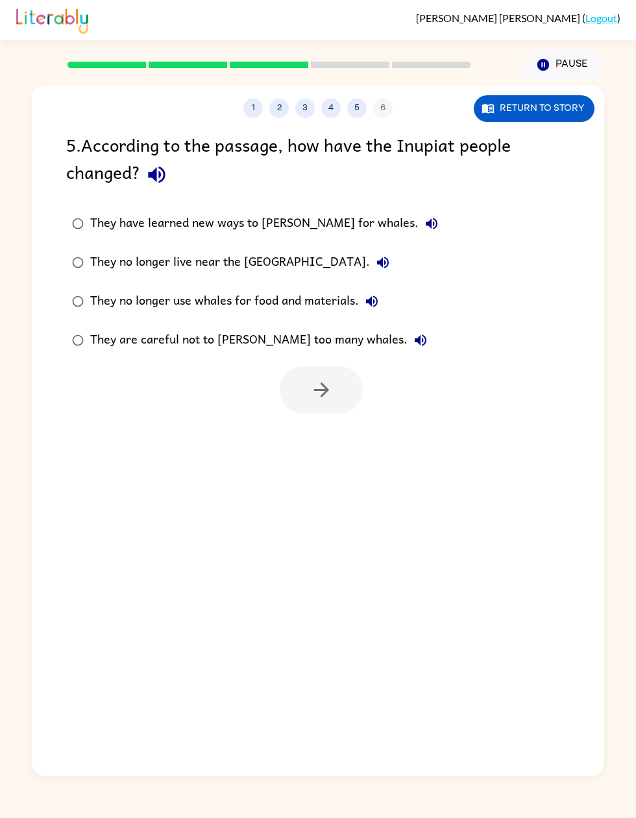
click at [161, 172] on icon "button" at bounding box center [156, 174] width 23 height 23
click at [425, 223] on icon "button" at bounding box center [431, 224] width 12 height 12
click at [375, 270] on icon "button" at bounding box center [383, 263] width 16 height 16
click at [377, 305] on icon "button" at bounding box center [372, 302] width 12 height 12
click at [412, 340] on icon "button" at bounding box center [420, 341] width 16 height 16
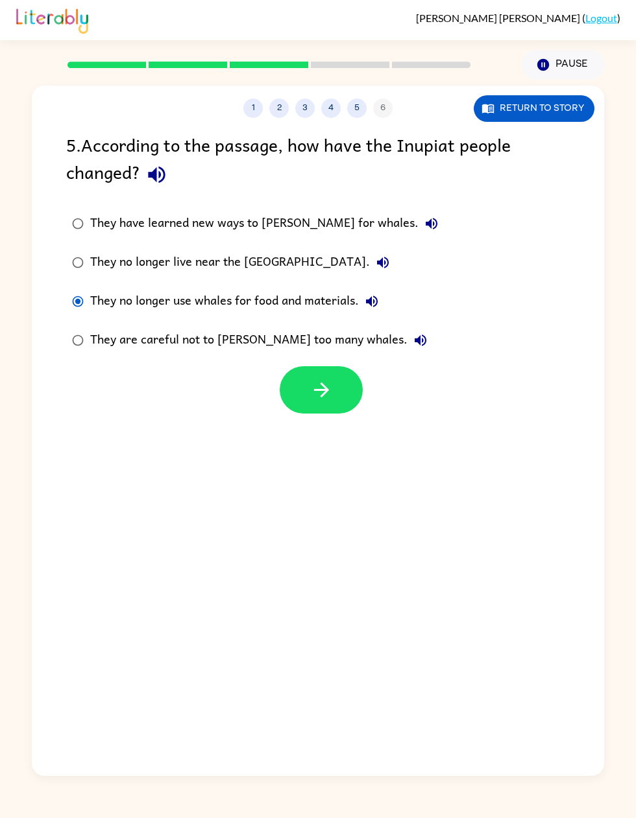
click at [303, 385] on button "button" at bounding box center [321, 389] width 83 height 47
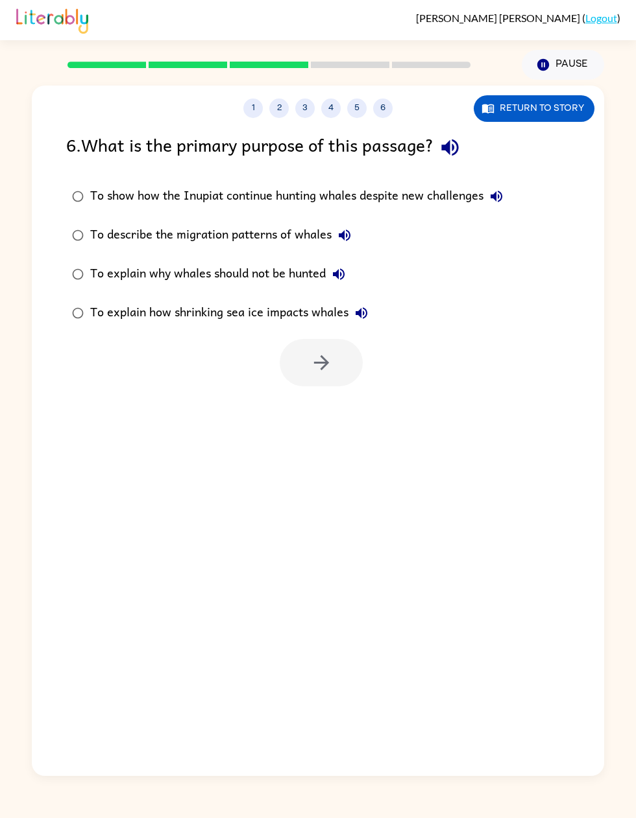
click at [460, 149] on icon "button" at bounding box center [449, 147] width 23 height 23
click at [502, 193] on icon "button" at bounding box center [496, 197] width 12 height 12
click at [349, 236] on icon "button" at bounding box center [345, 236] width 16 height 16
click at [315, 351] on icon "button" at bounding box center [321, 362] width 23 height 23
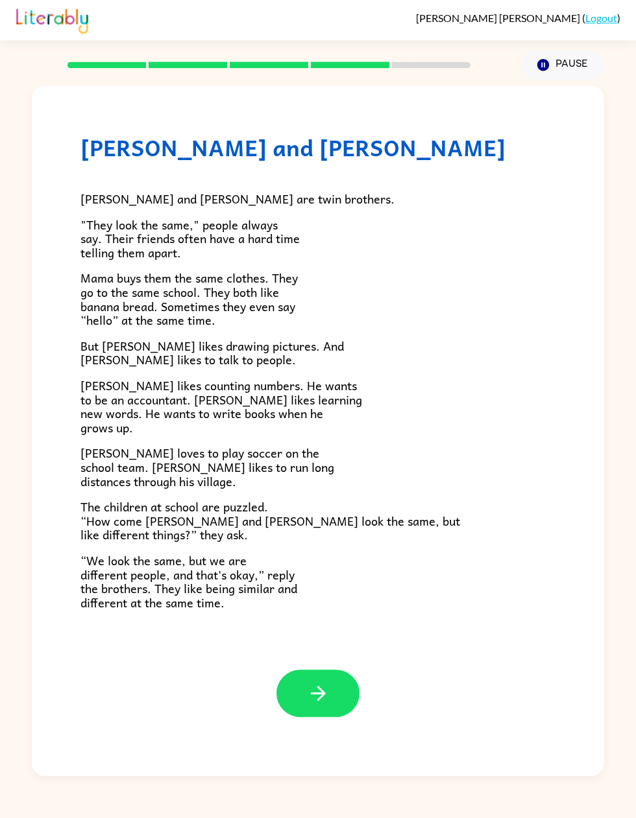
scroll to position [0, 0]
click at [317, 414] on icon "button" at bounding box center [318, 693] width 23 height 23
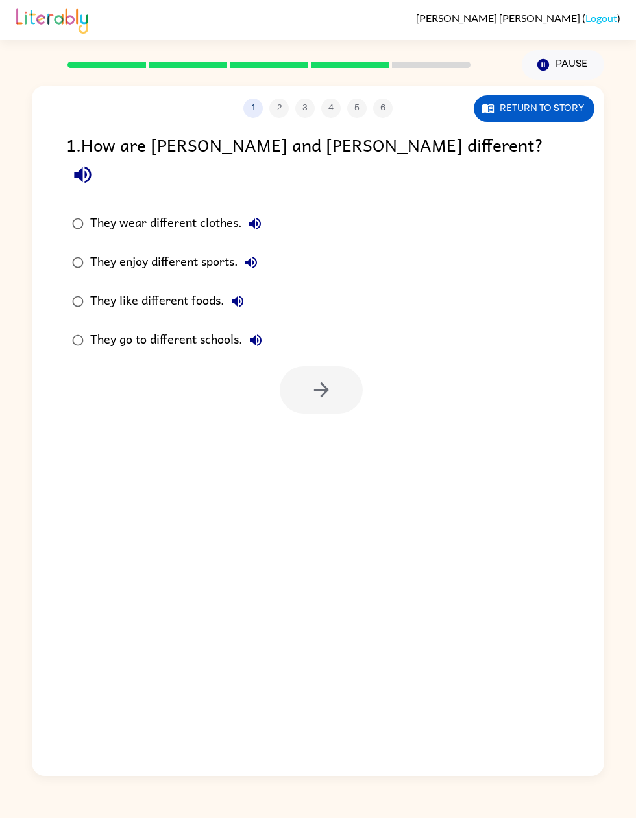
click at [94, 163] on icon "button" at bounding box center [82, 174] width 23 height 23
click at [573, 115] on button "Return to story" at bounding box center [533, 108] width 121 height 27
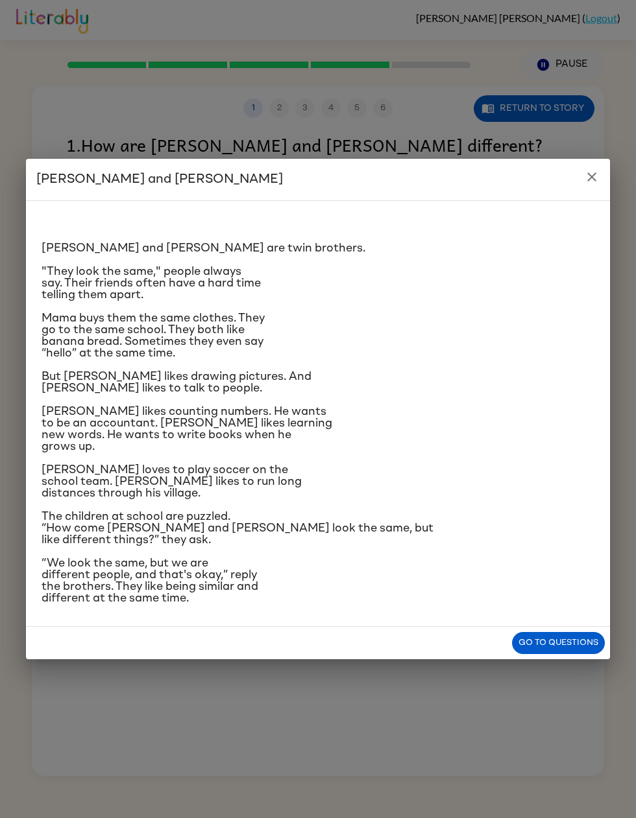
click at [587, 169] on icon "close" at bounding box center [592, 177] width 16 height 16
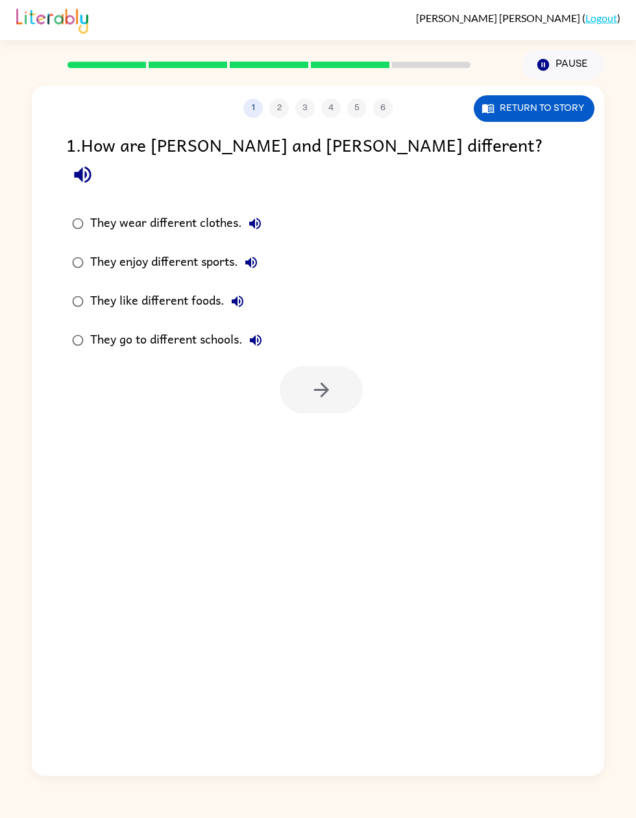
click at [606, 316] on div "1 2 3 4 5 6 Return to story 1 . How are Zane and Zeke different? They wear diff…" at bounding box center [318, 428] width 636 height 696
click at [618, 414] on div "1 2 3 4 5 6 Return to story 1 . How are Zane and Zeke different? They wear diff…" at bounding box center [318, 428] width 636 height 696
click at [332, 379] on icon "button" at bounding box center [321, 390] width 23 height 23
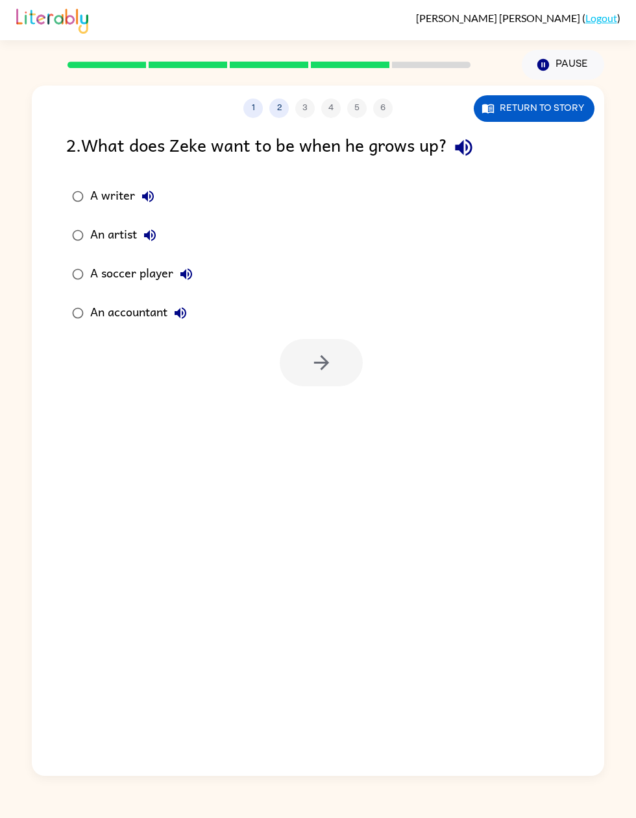
click at [543, 115] on button "Return to story" at bounding box center [533, 108] width 121 height 27
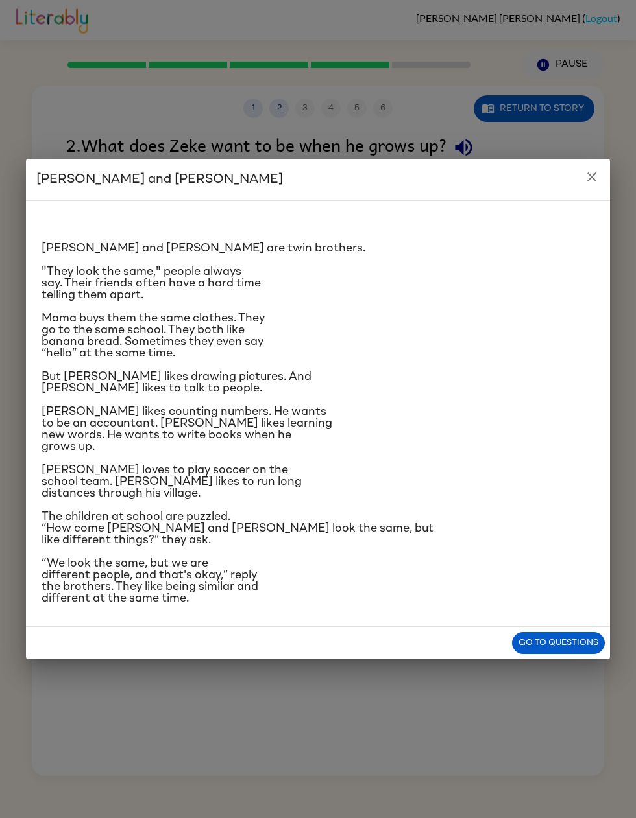
click at [595, 169] on icon "close" at bounding box center [592, 177] width 16 height 16
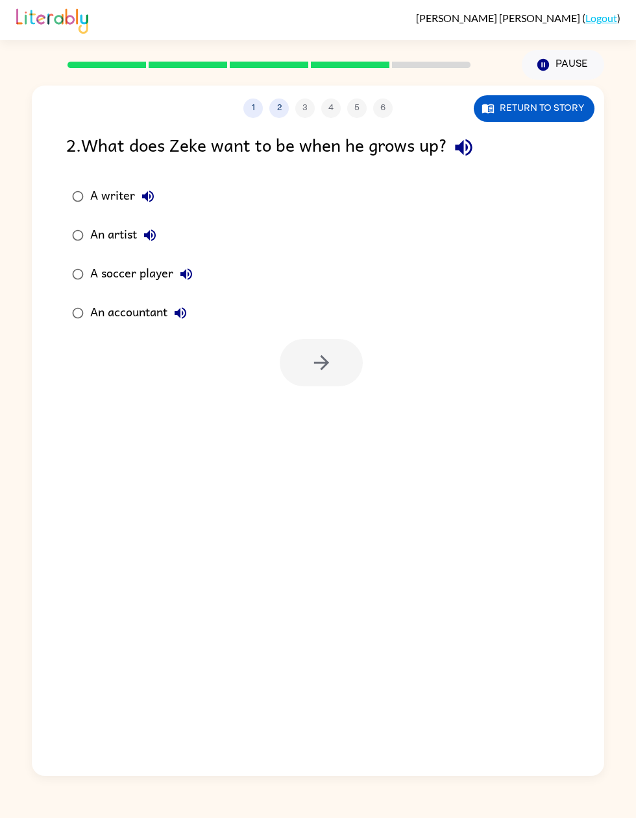
click at [558, 113] on button "Return to story" at bounding box center [533, 108] width 121 height 27
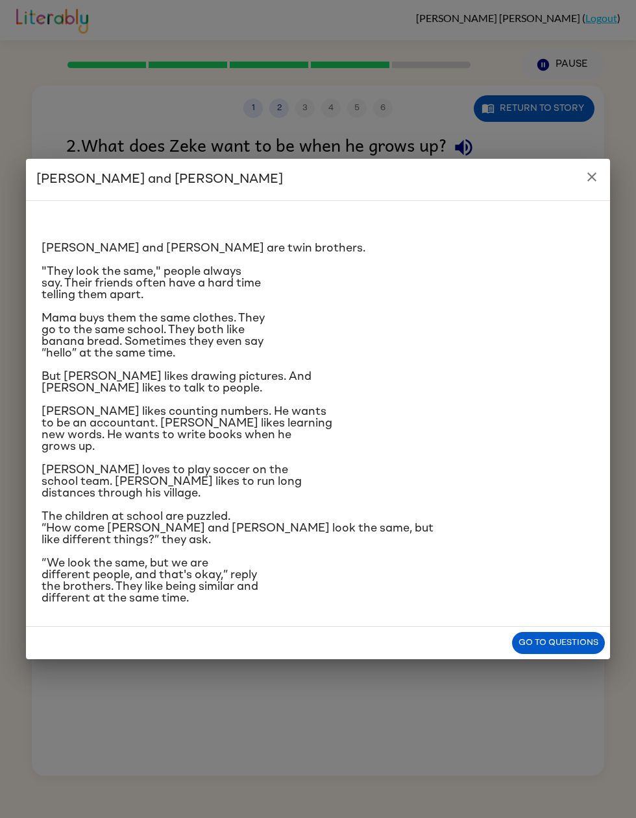
click at [595, 169] on icon "close" at bounding box center [592, 177] width 16 height 16
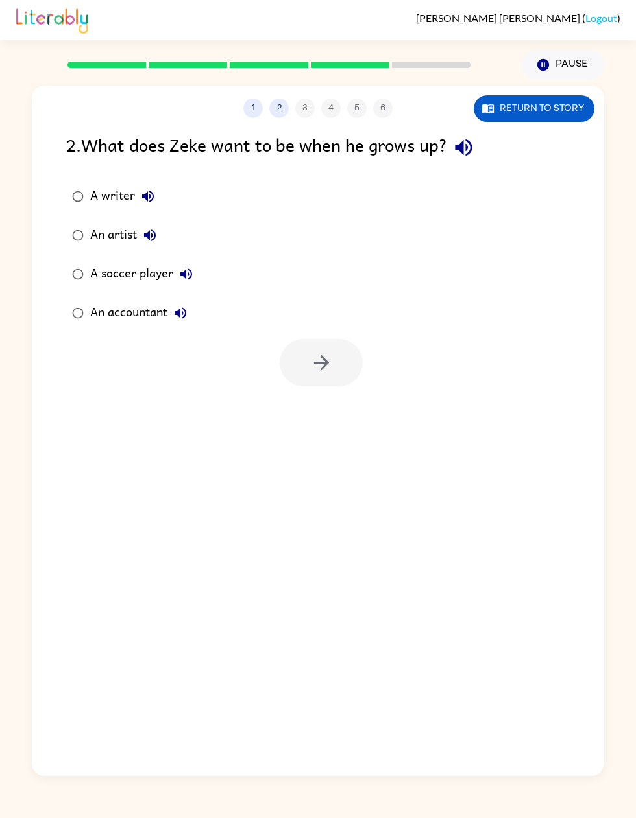
click at [157, 206] on button "A writer" at bounding box center [148, 197] width 26 height 26
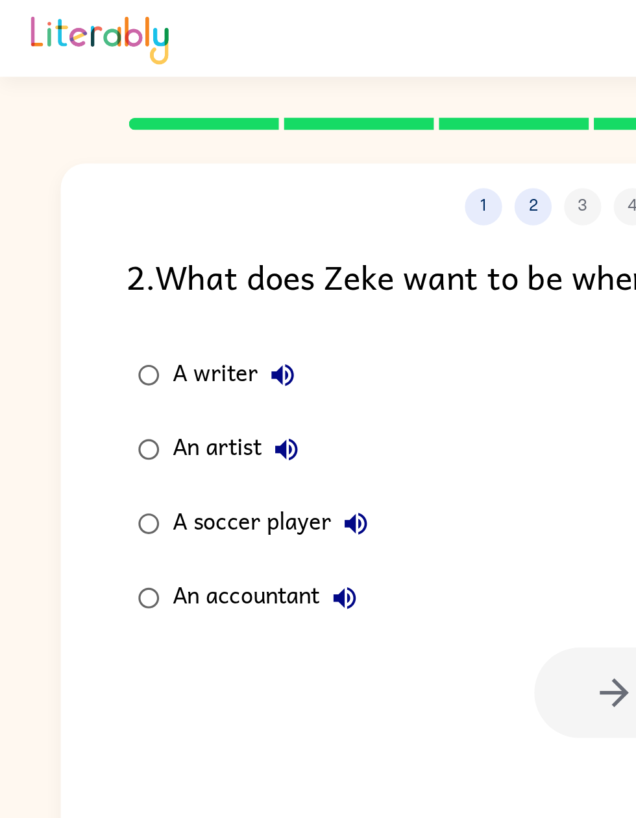
click at [122, 197] on div "A writer" at bounding box center [125, 197] width 71 height 26
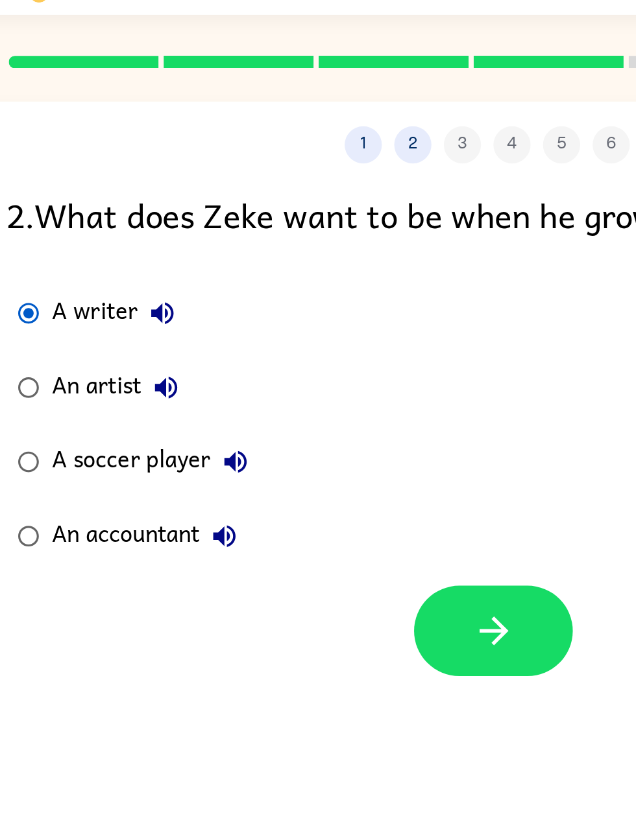
click at [310, 351] on icon "button" at bounding box center [321, 362] width 23 height 23
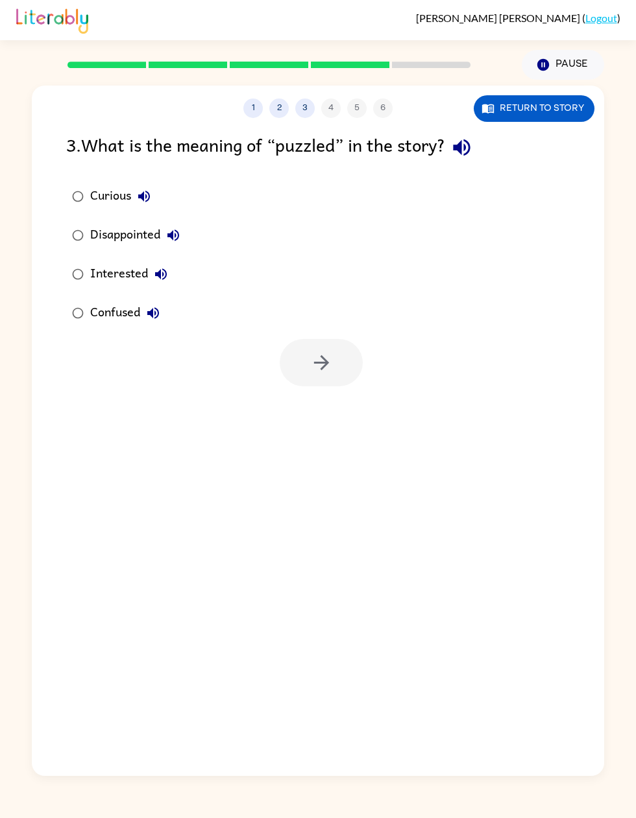
click at [529, 99] on button "Return to story" at bounding box center [533, 108] width 121 height 27
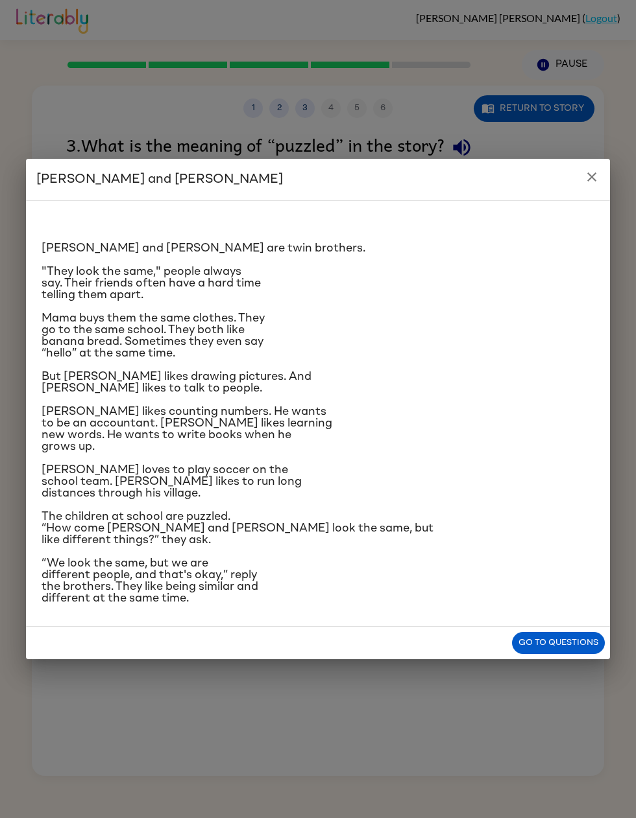
click at [589, 169] on icon "close" at bounding box center [592, 177] width 16 height 16
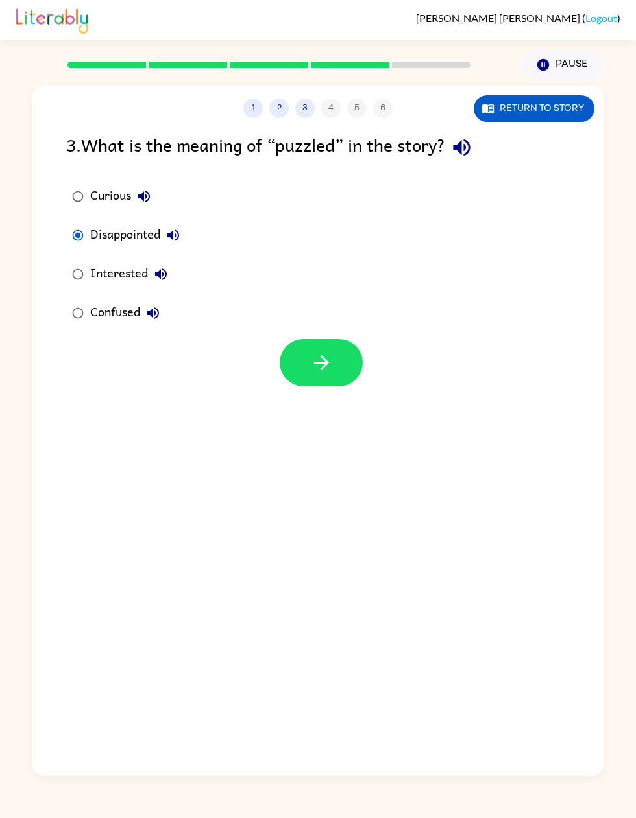
click at [339, 348] on button "button" at bounding box center [321, 362] width 83 height 47
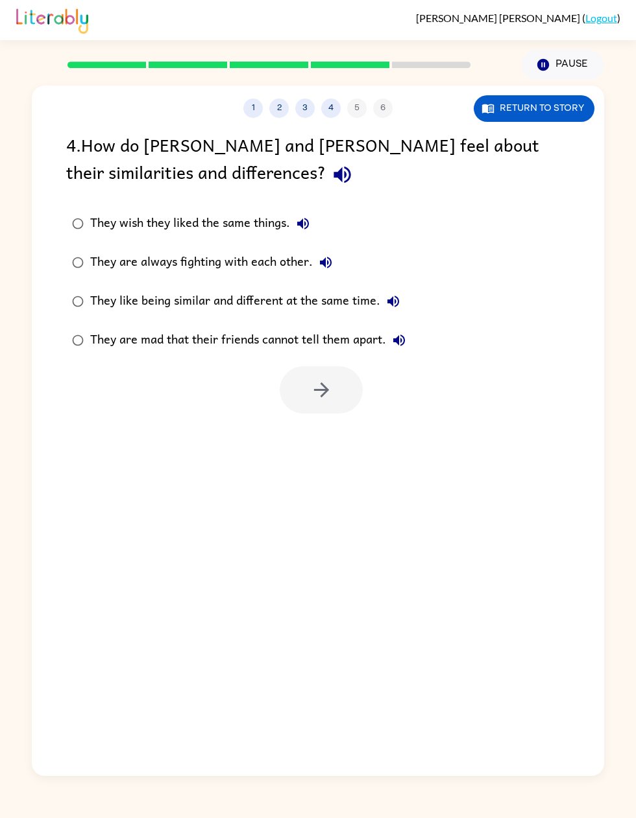
click at [393, 303] on icon "button" at bounding box center [393, 302] width 16 height 16
click at [324, 398] on icon "button" at bounding box center [321, 390] width 23 height 23
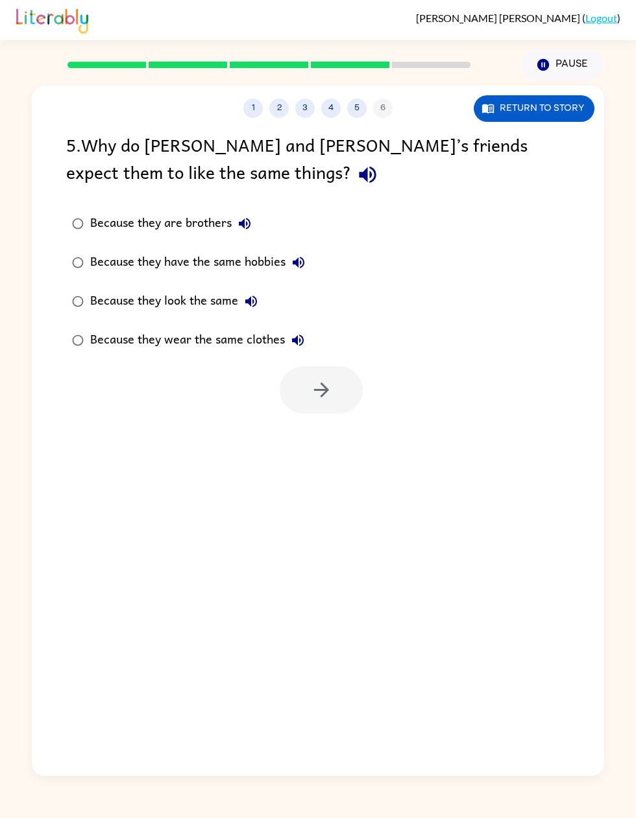
click at [359, 172] on icon "button" at bounding box center [367, 175] width 17 height 17
click at [334, 390] on button "button" at bounding box center [321, 389] width 83 height 47
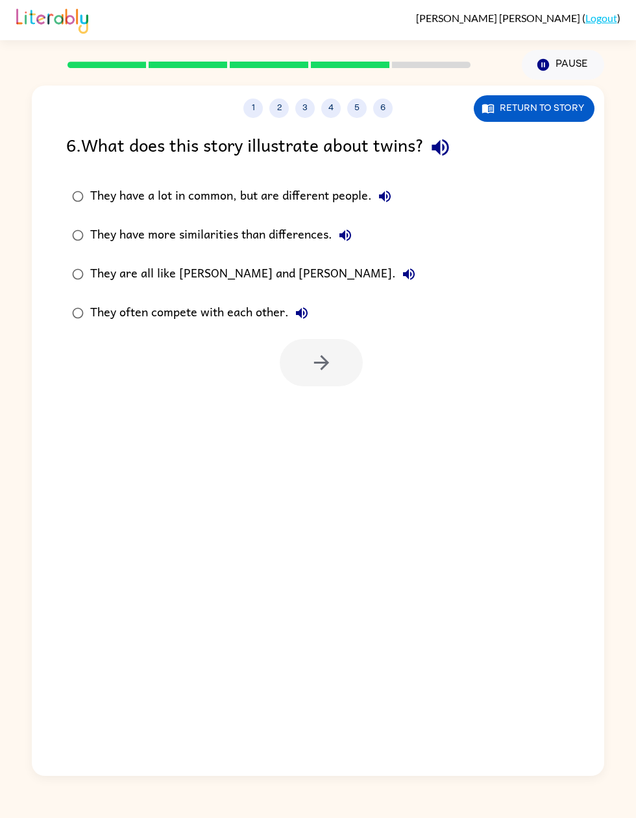
click at [451, 154] on icon "button" at bounding box center [440, 147] width 23 height 23
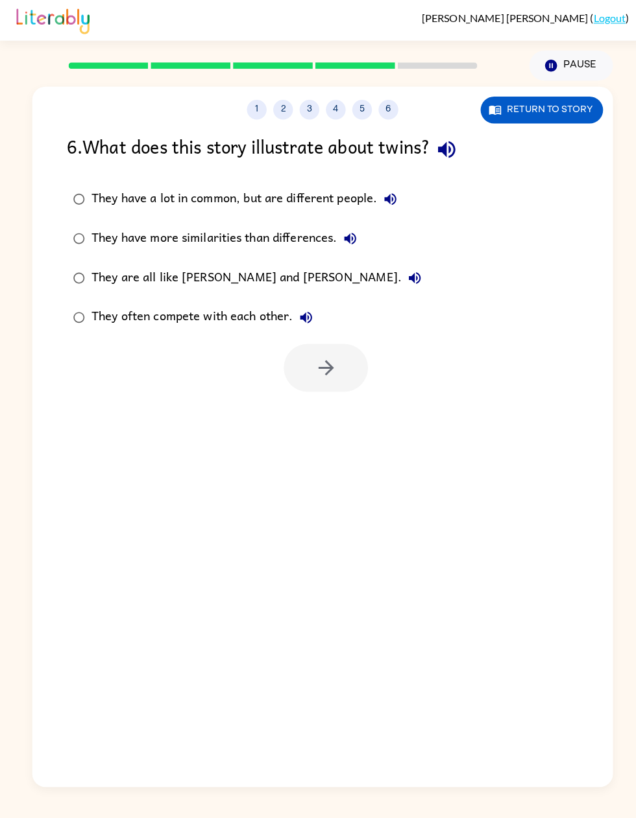
scroll to position [12, 0]
click at [445, 145] on icon "button" at bounding box center [440, 147] width 23 height 23
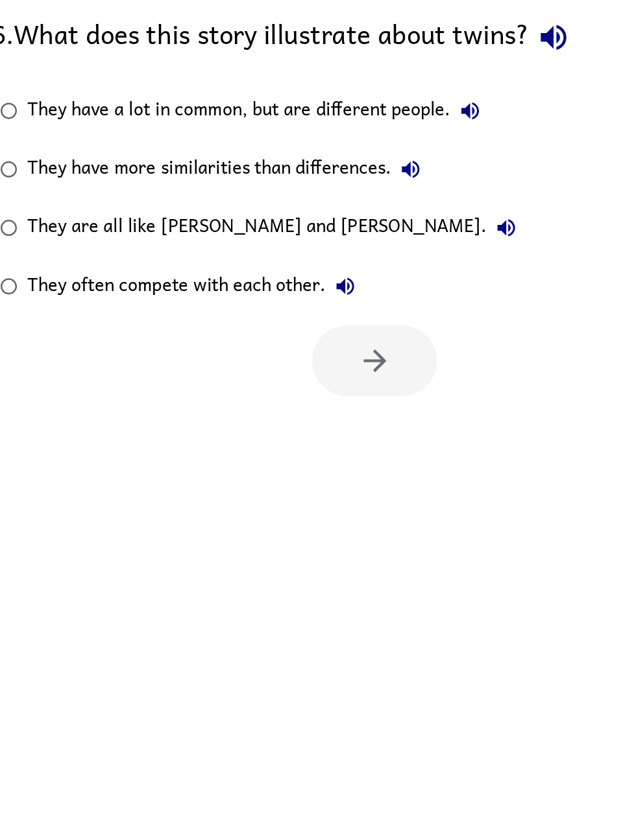
click at [377, 189] on icon "button" at bounding box center [385, 197] width 16 height 16
click at [339, 230] on icon "button" at bounding box center [345, 236] width 12 height 12
click at [379, 191] on icon "button" at bounding box center [385, 197] width 12 height 12
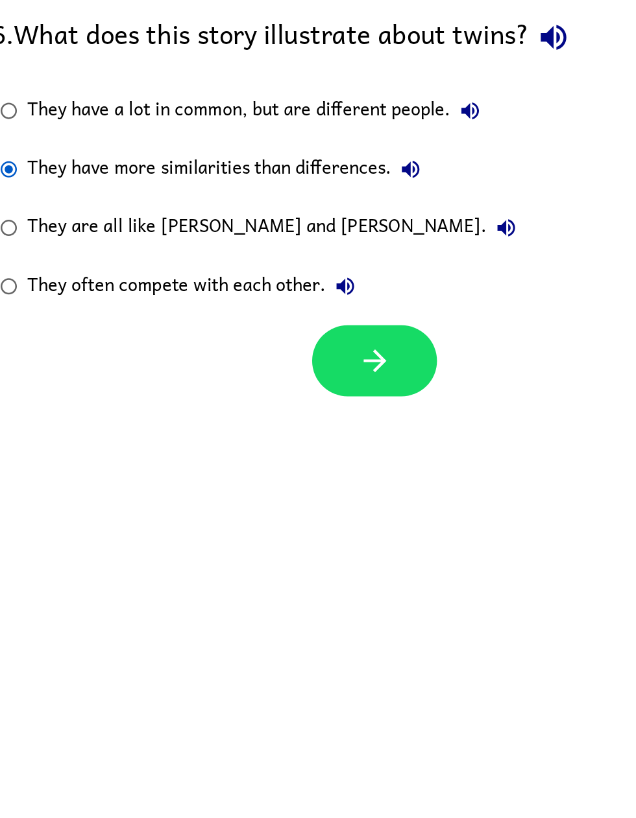
click at [310, 351] on icon "button" at bounding box center [321, 362] width 23 height 23
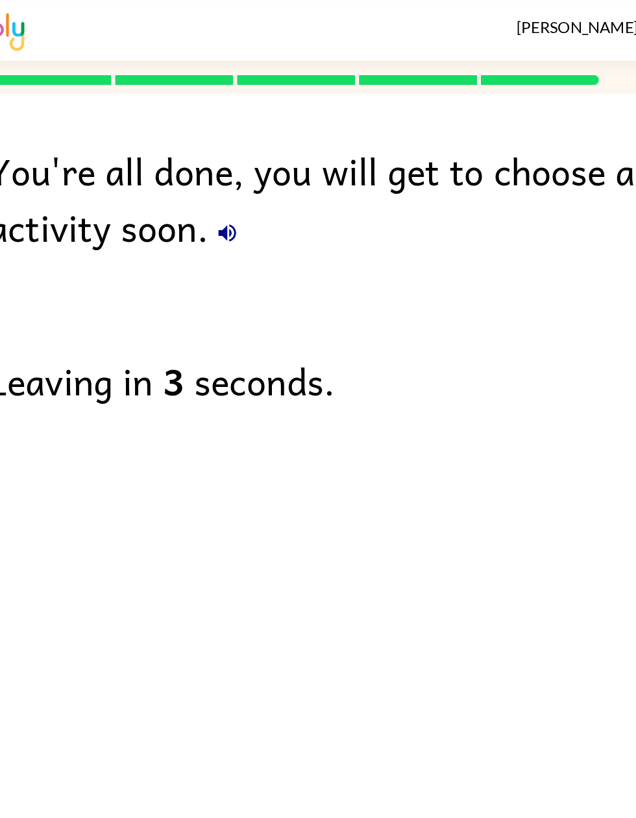
scroll to position [0, 0]
